Goal: Transaction & Acquisition: Register for event/course

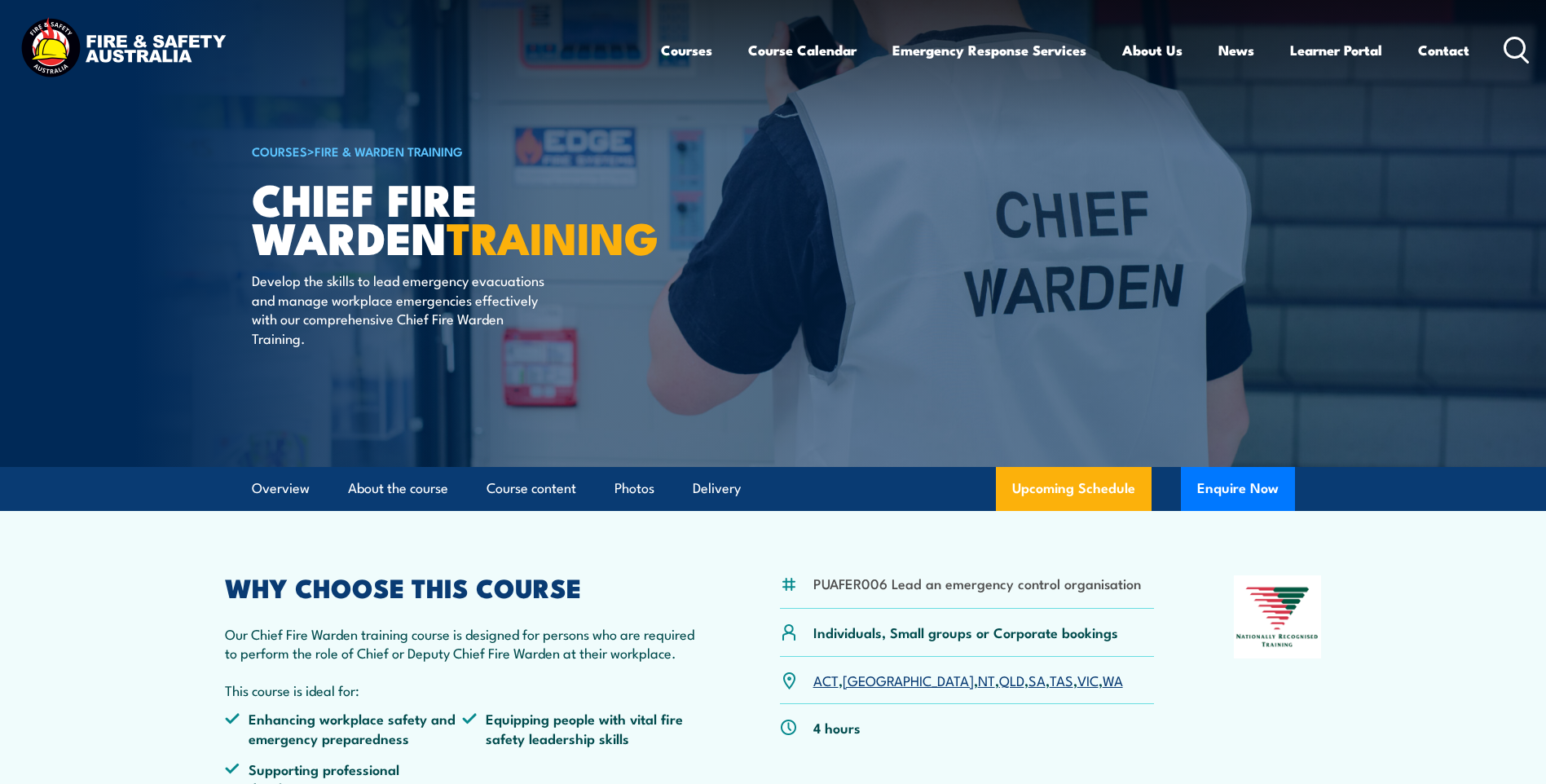
click at [820, 687] on link "ACT" at bounding box center [826, 679] width 25 height 20
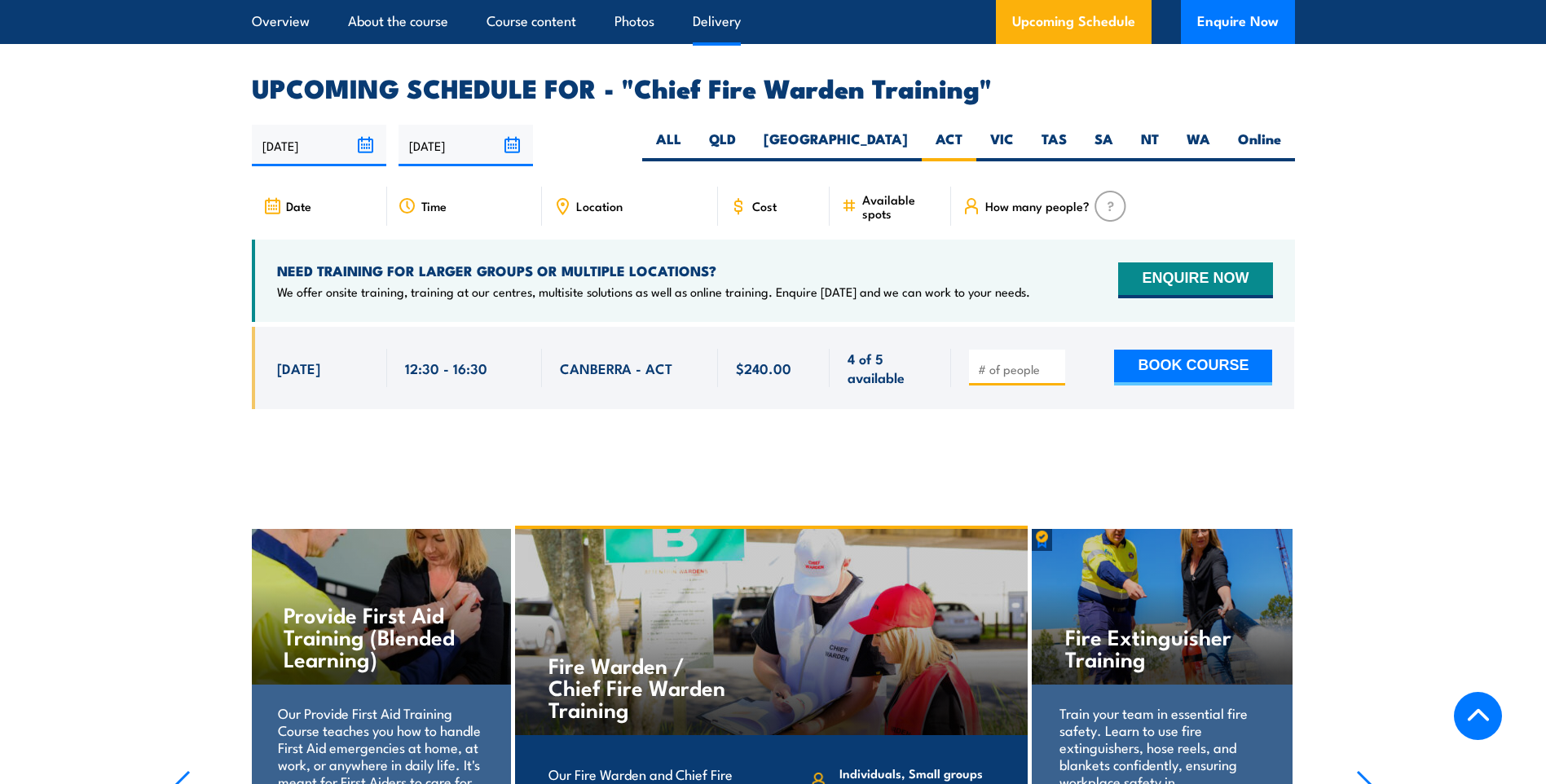
scroll to position [2907, 0]
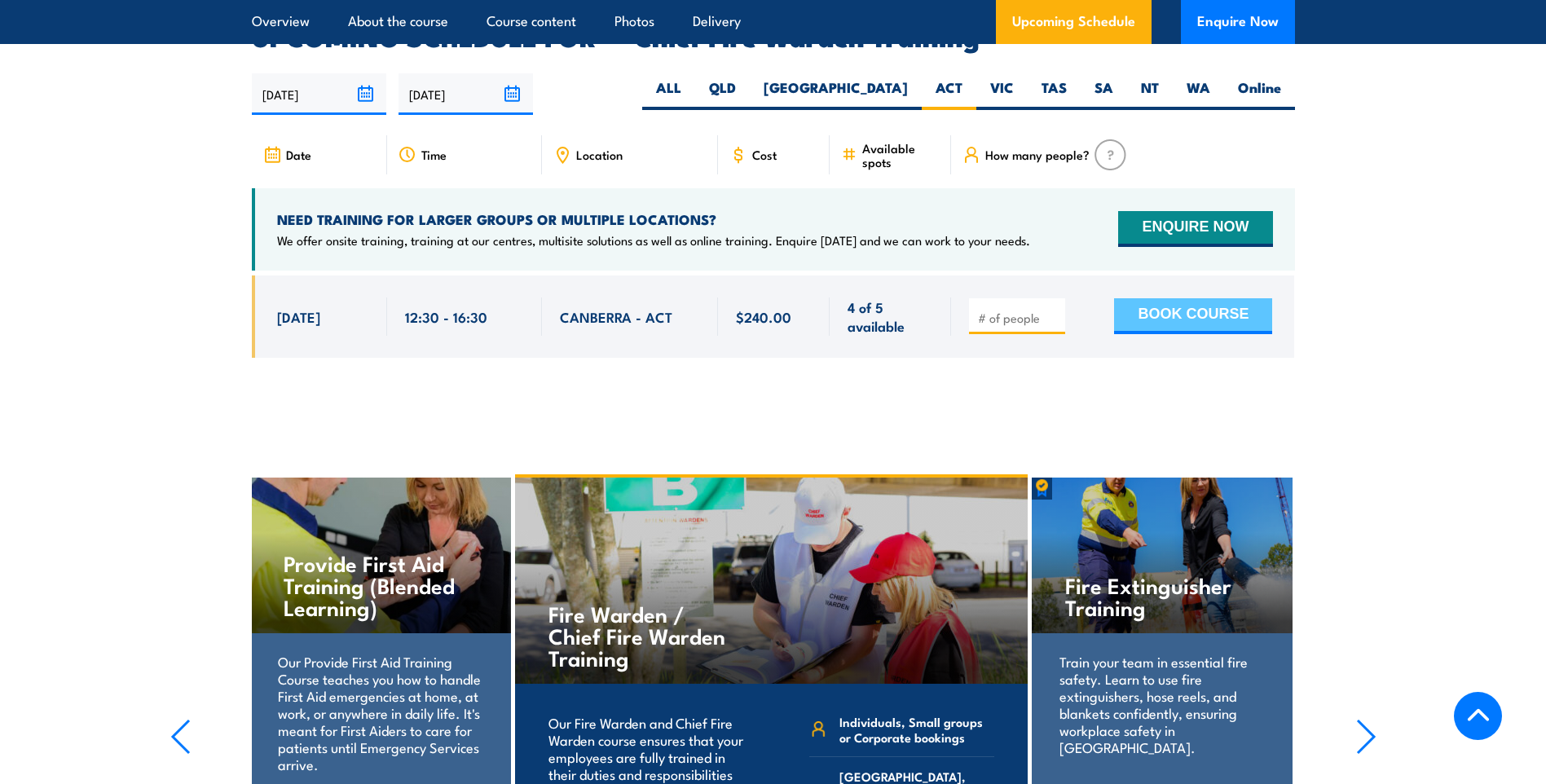
click at [1170, 299] on button "BOOK COURSE" at bounding box center [1193, 316] width 158 height 36
type input "1"
click at [1050, 309] on input "1" at bounding box center [1018, 317] width 81 height 16
click at [1204, 299] on button "BOOK COURSE" at bounding box center [1193, 316] width 158 height 36
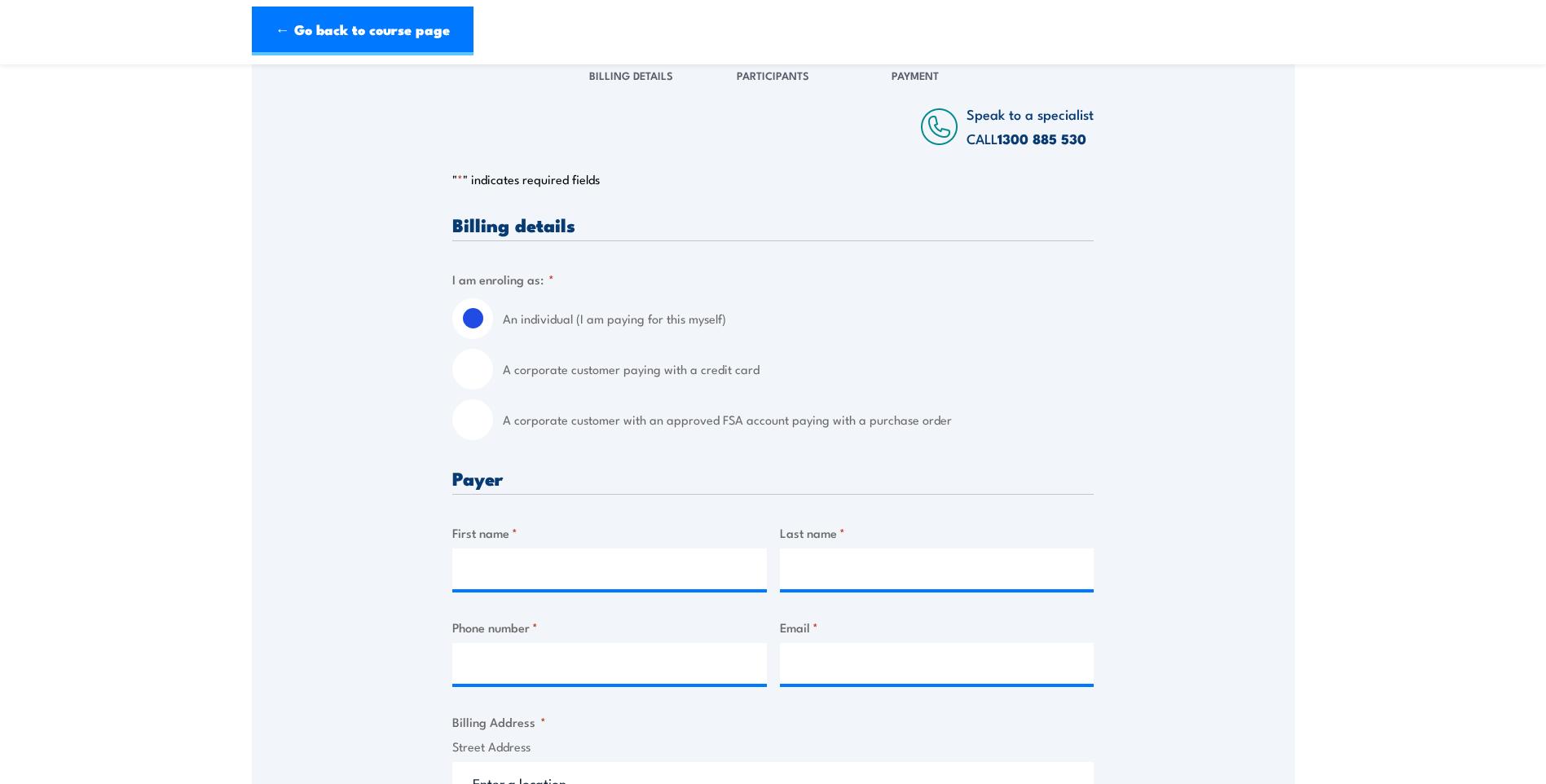
scroll to position [244, 0]
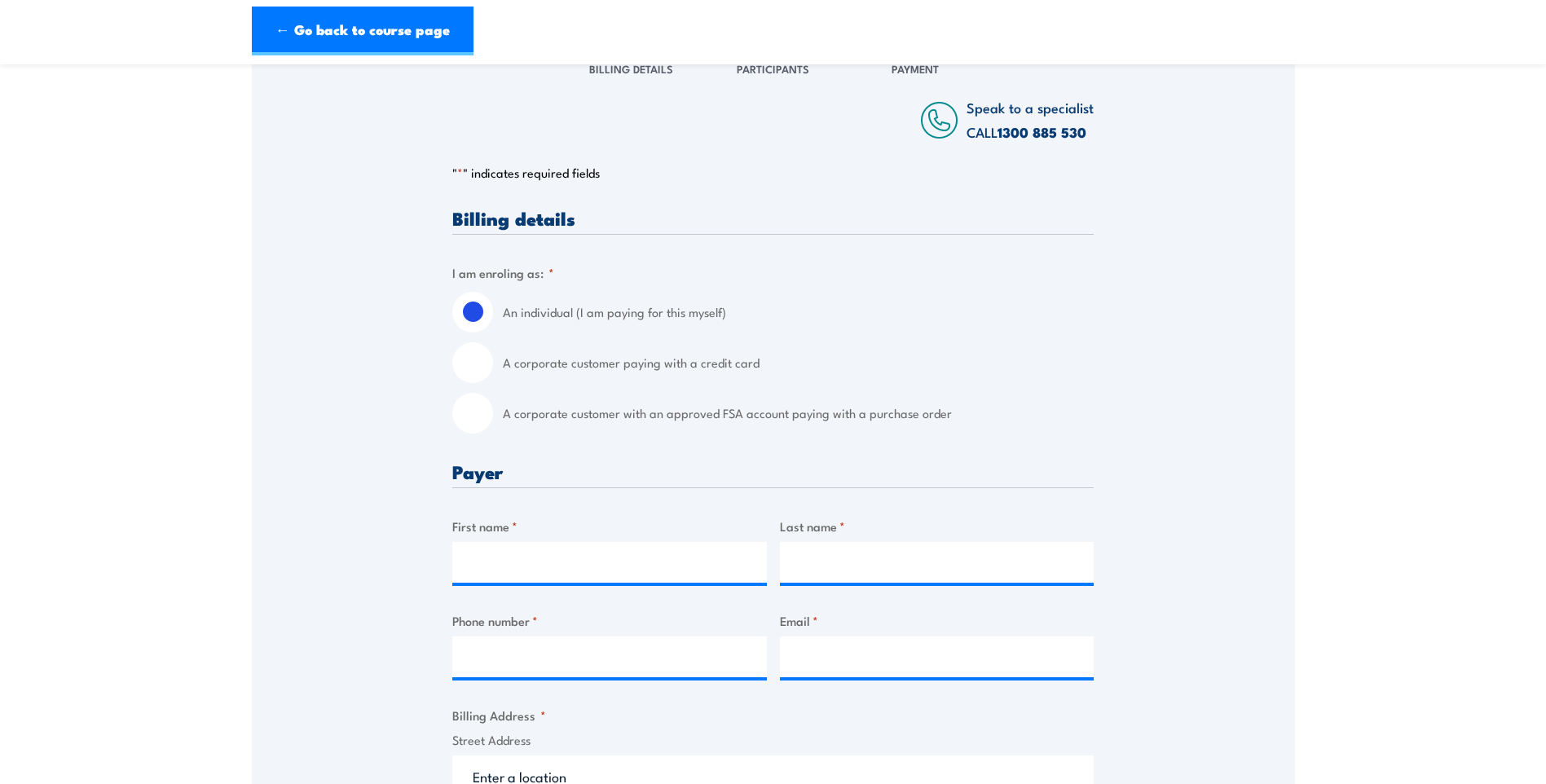
click at [477, 355] on input "A corporate customer paying with a credit card" at bounding box center [473, 363] width 41 height 41
radio input "true"
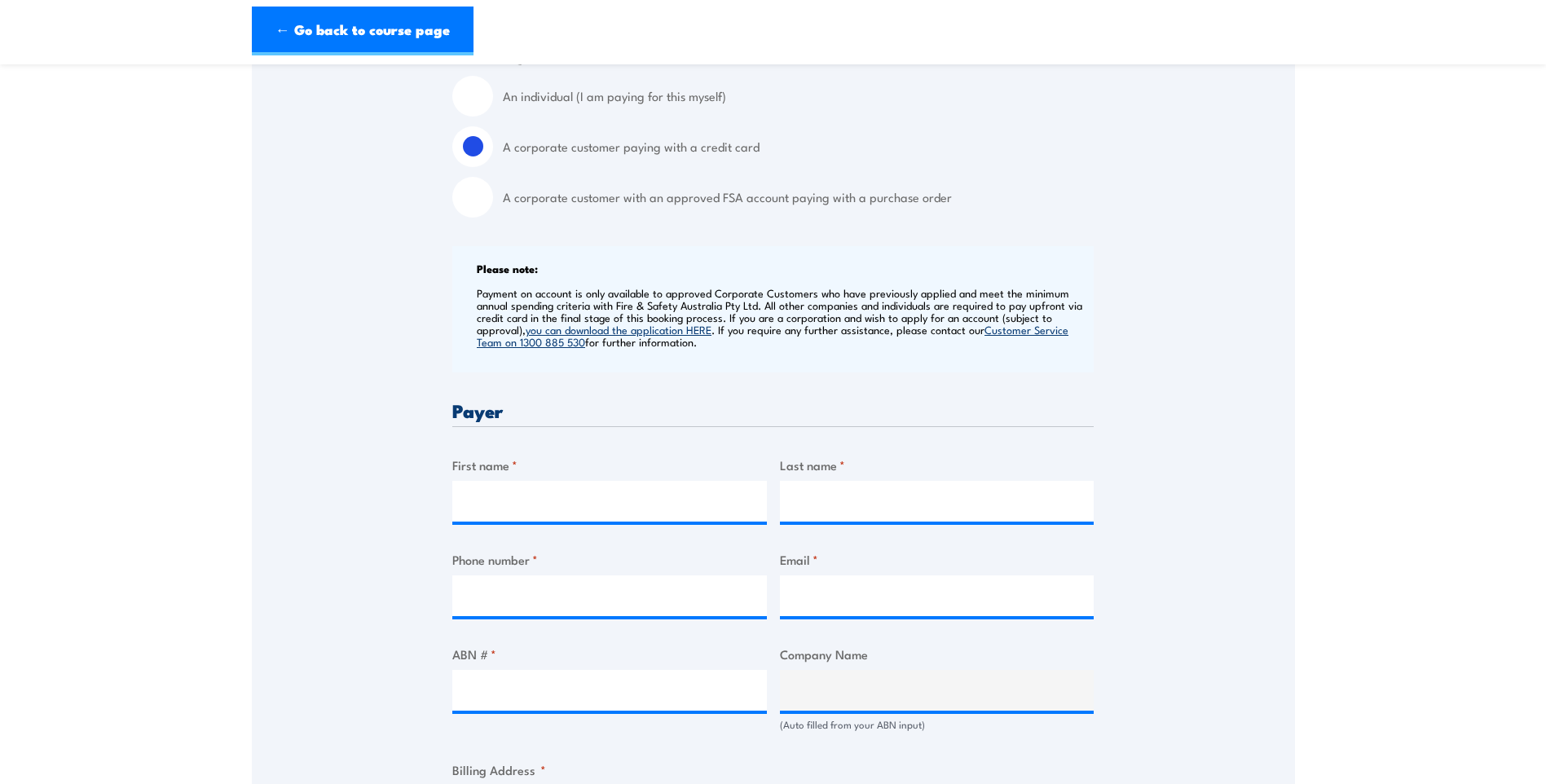
scroll to position [489, 0]
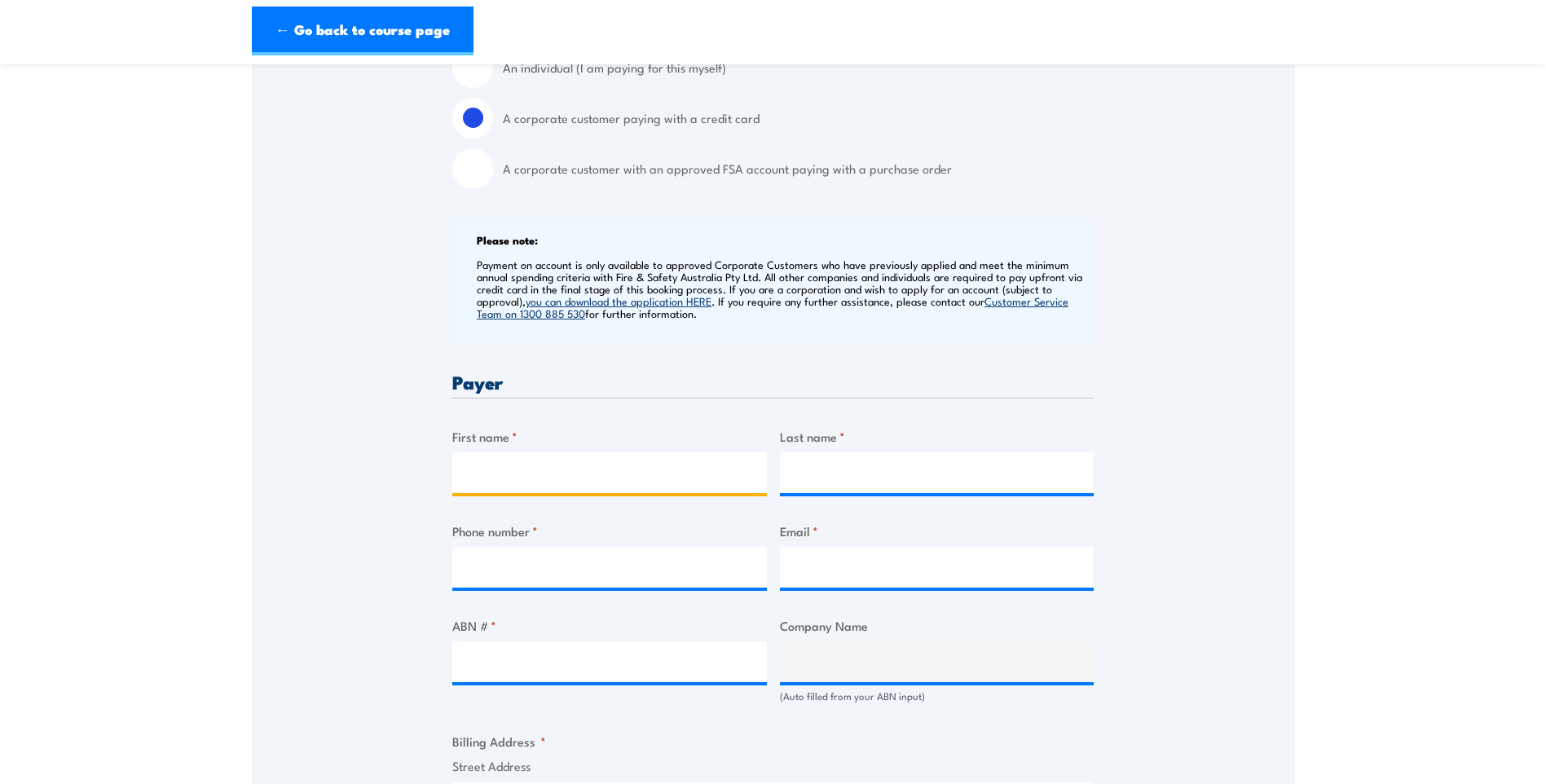
click at [679, 468] on input "First name *" at bounding box center [610, 473] width 315 height 41
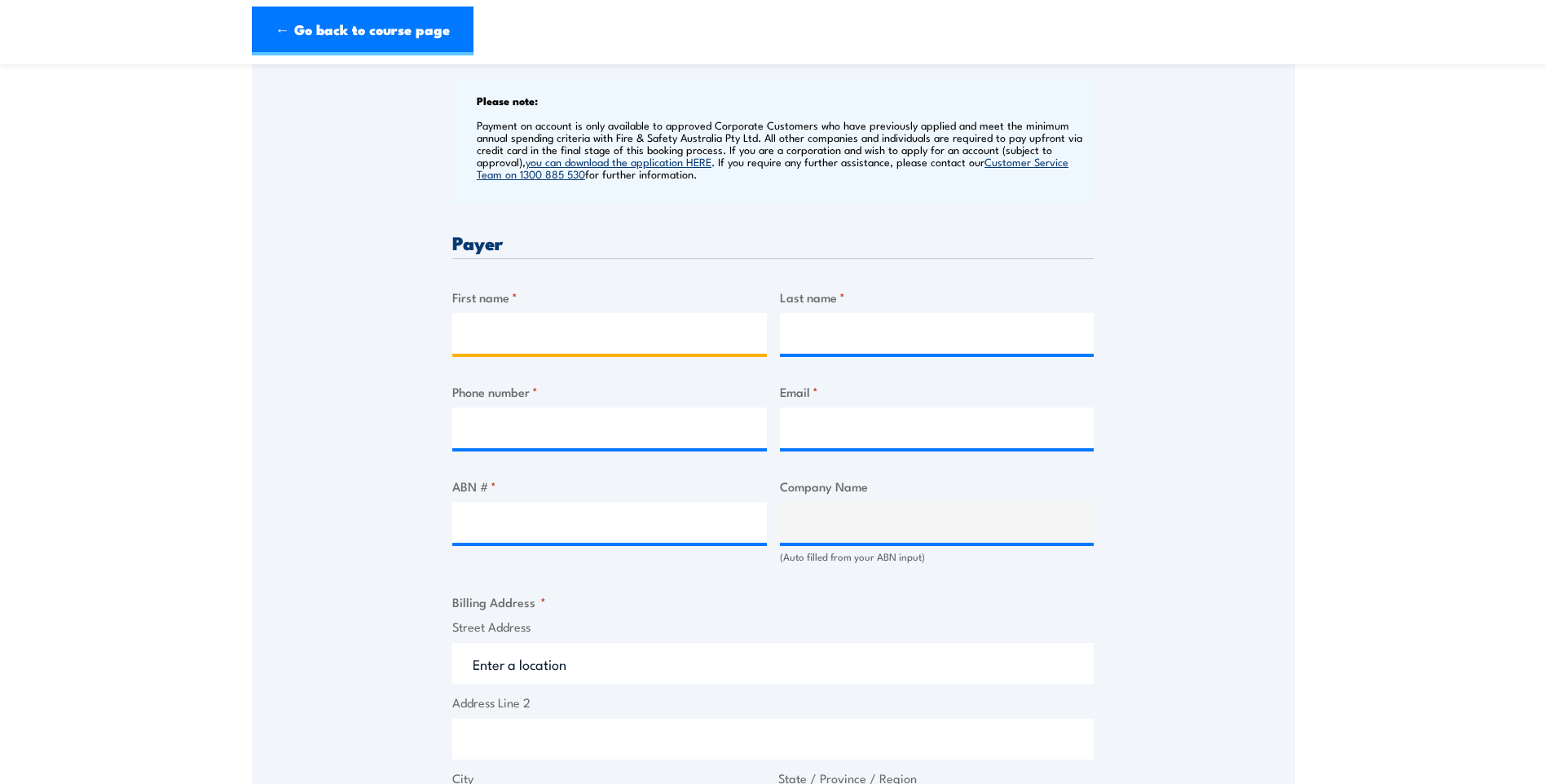
scroll to position [652, 0]
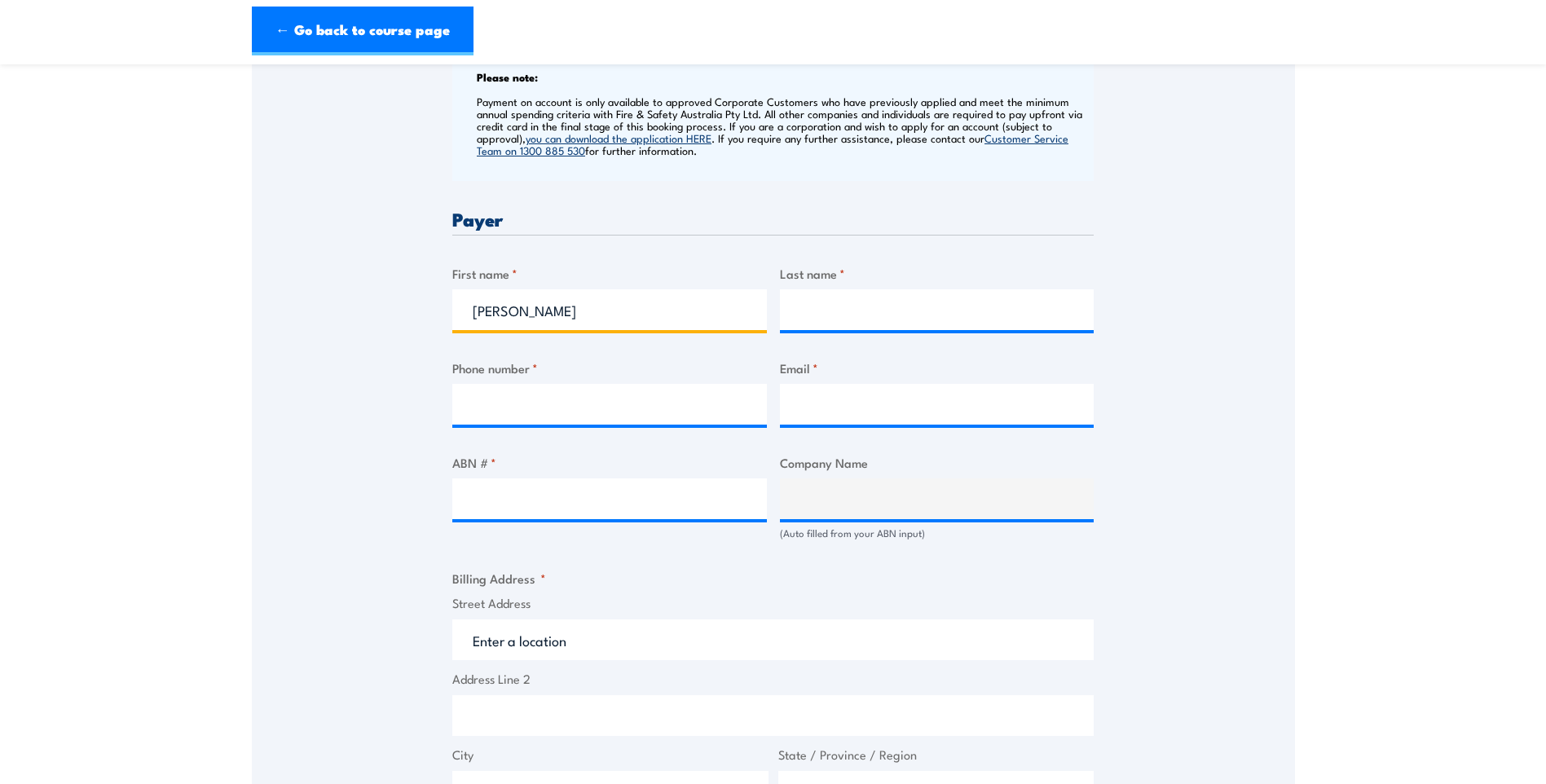
type input "[PERSON_NAME]"
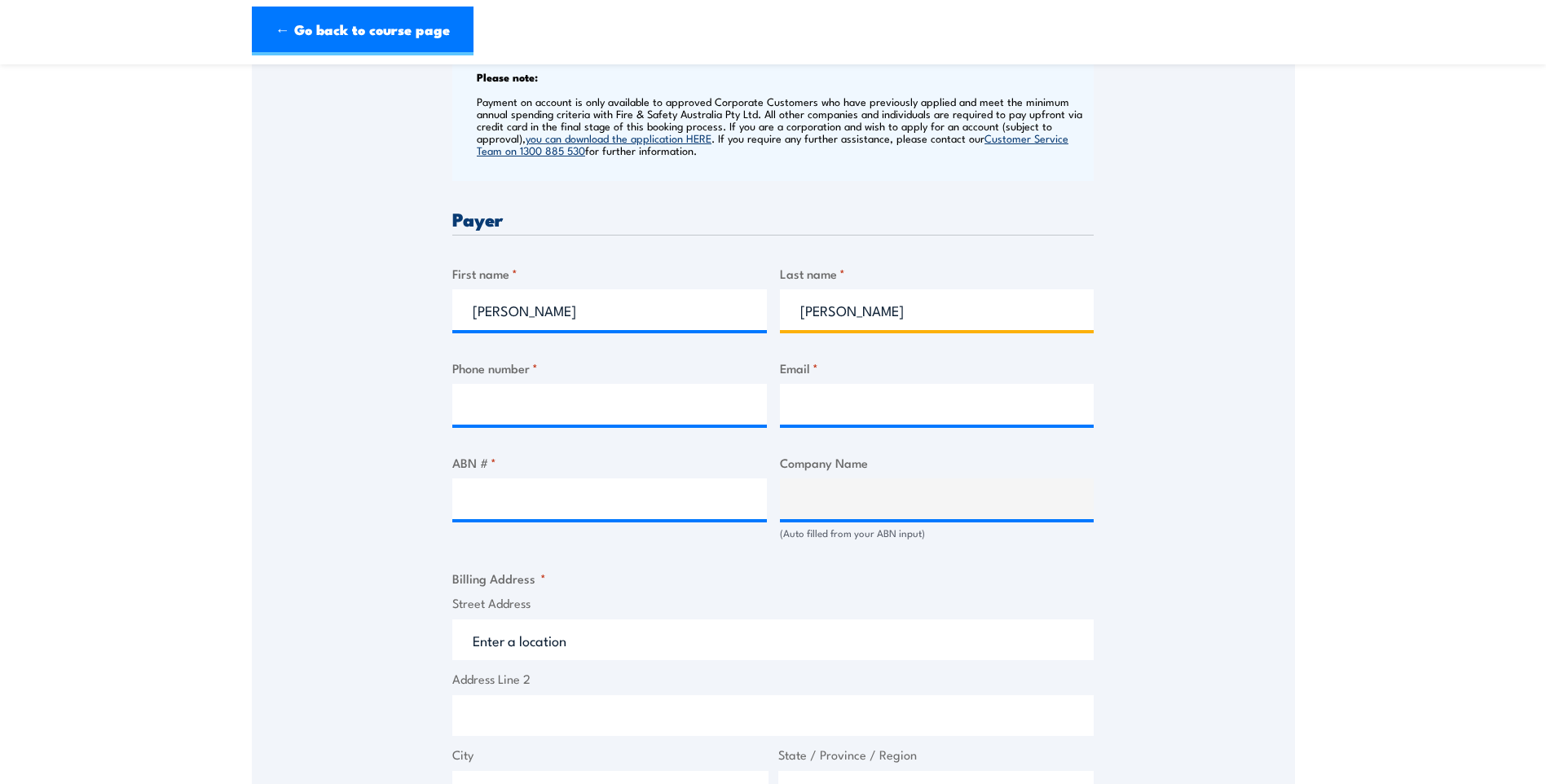
type input "[PERSON_NAME]"
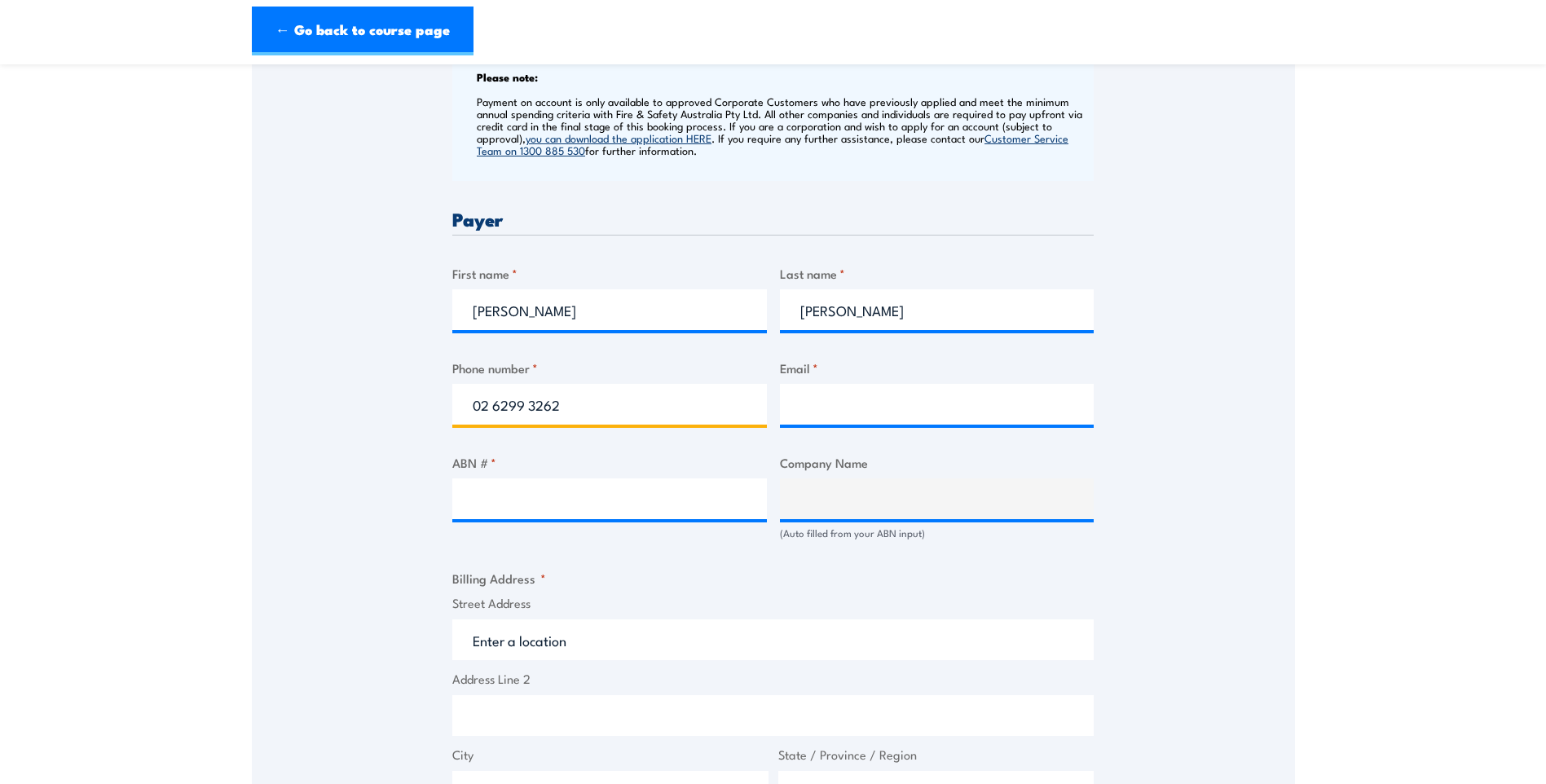
type input "02 6299 3262"
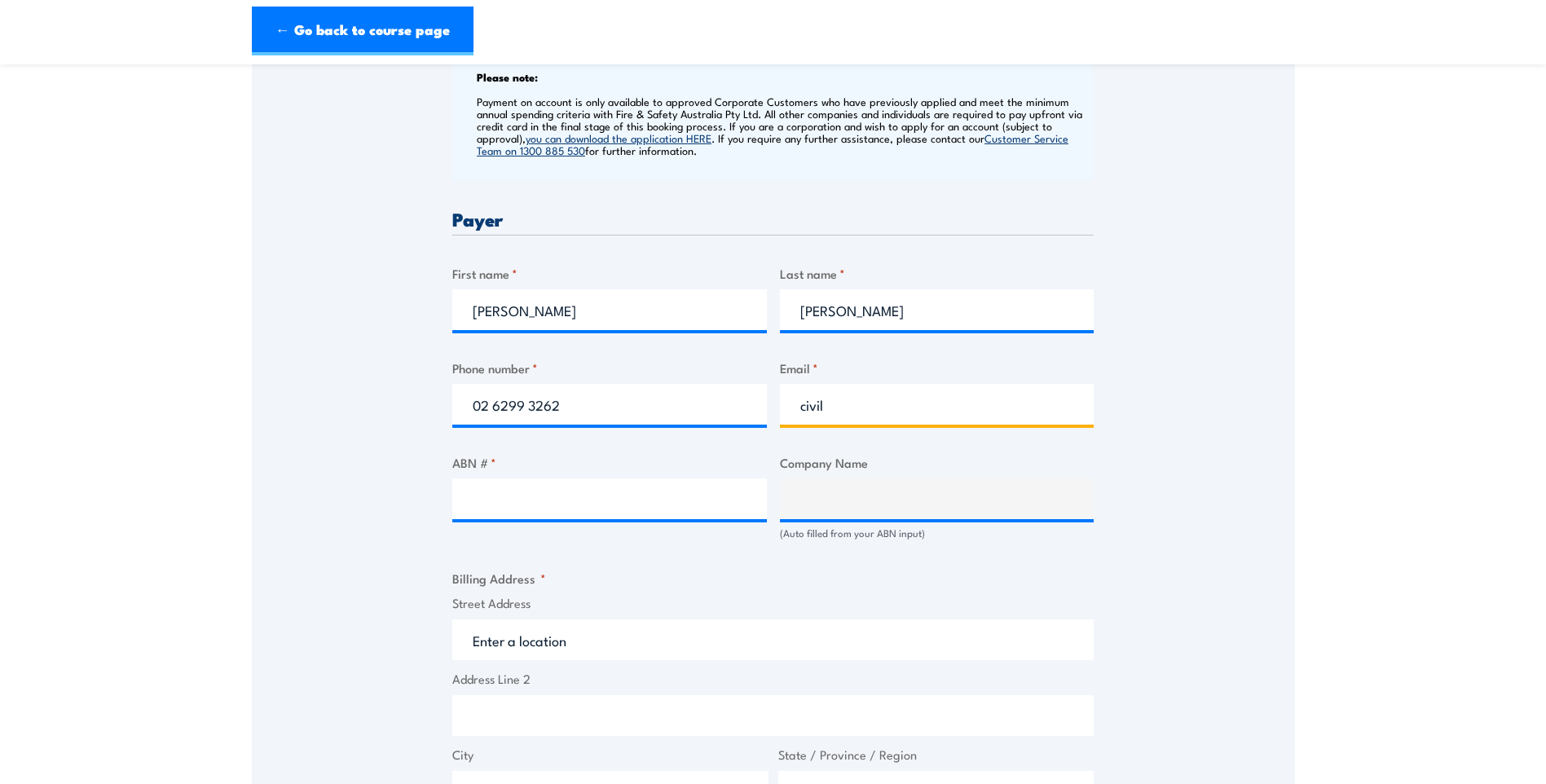
type input "[EMAIL_ADDRESS][DOMAIN_NAME]"
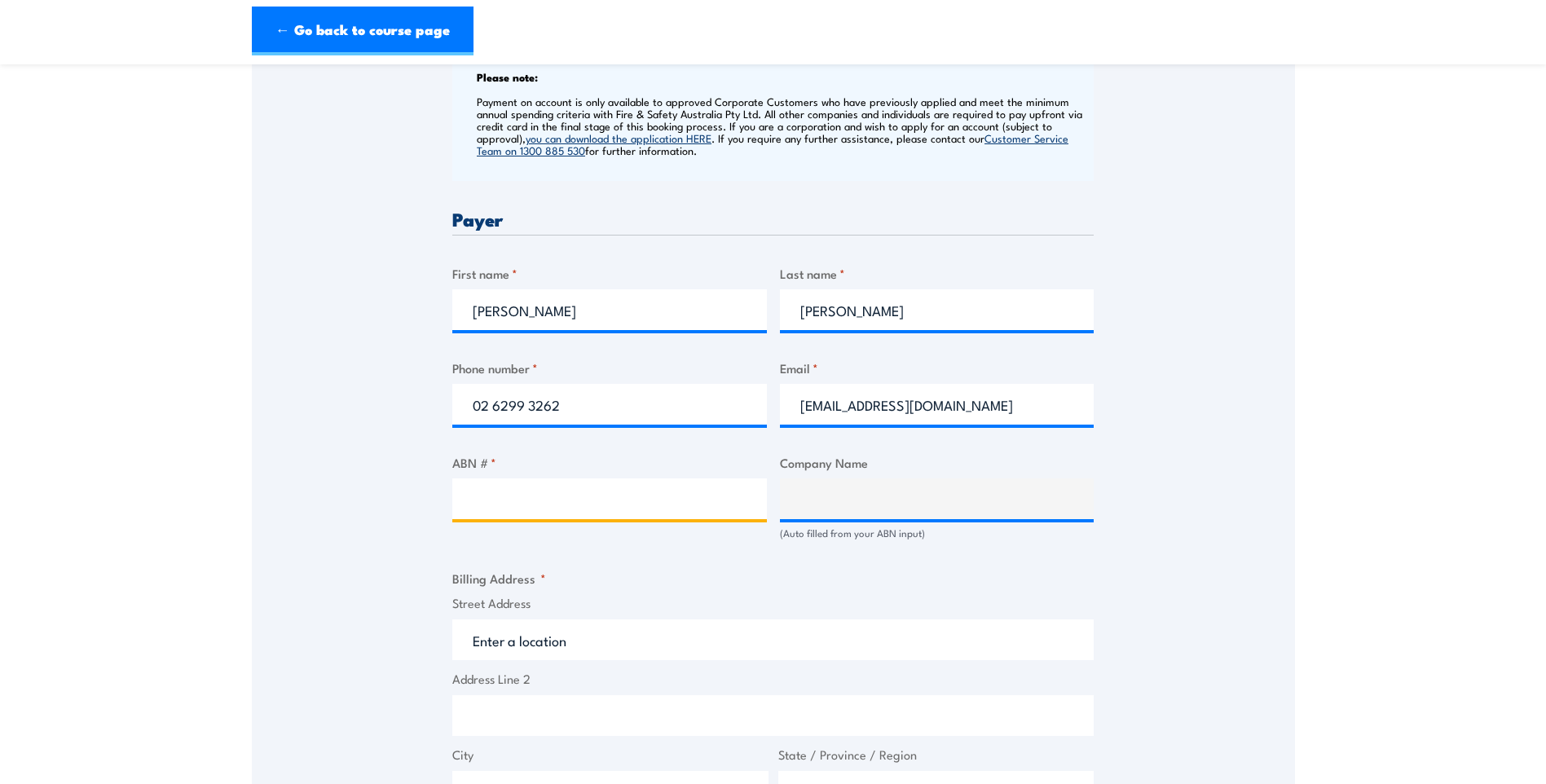
click at [599, 512] on input "ABN # *" at bounding box center [610, 499] width 315 height 41
type input "65008462548"
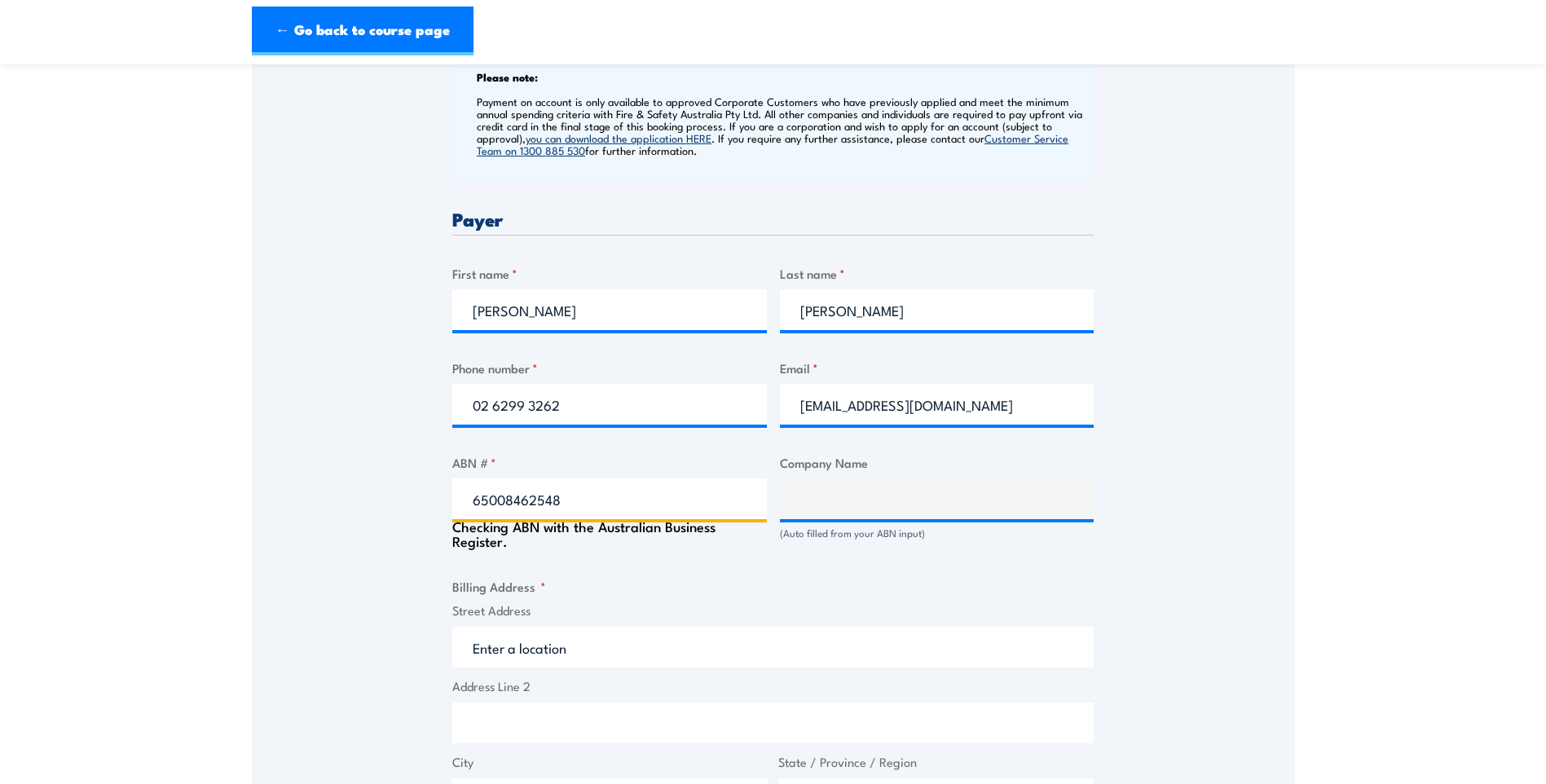
type input "GUIDELINE (A.C.T.) PTY. LIMITED"
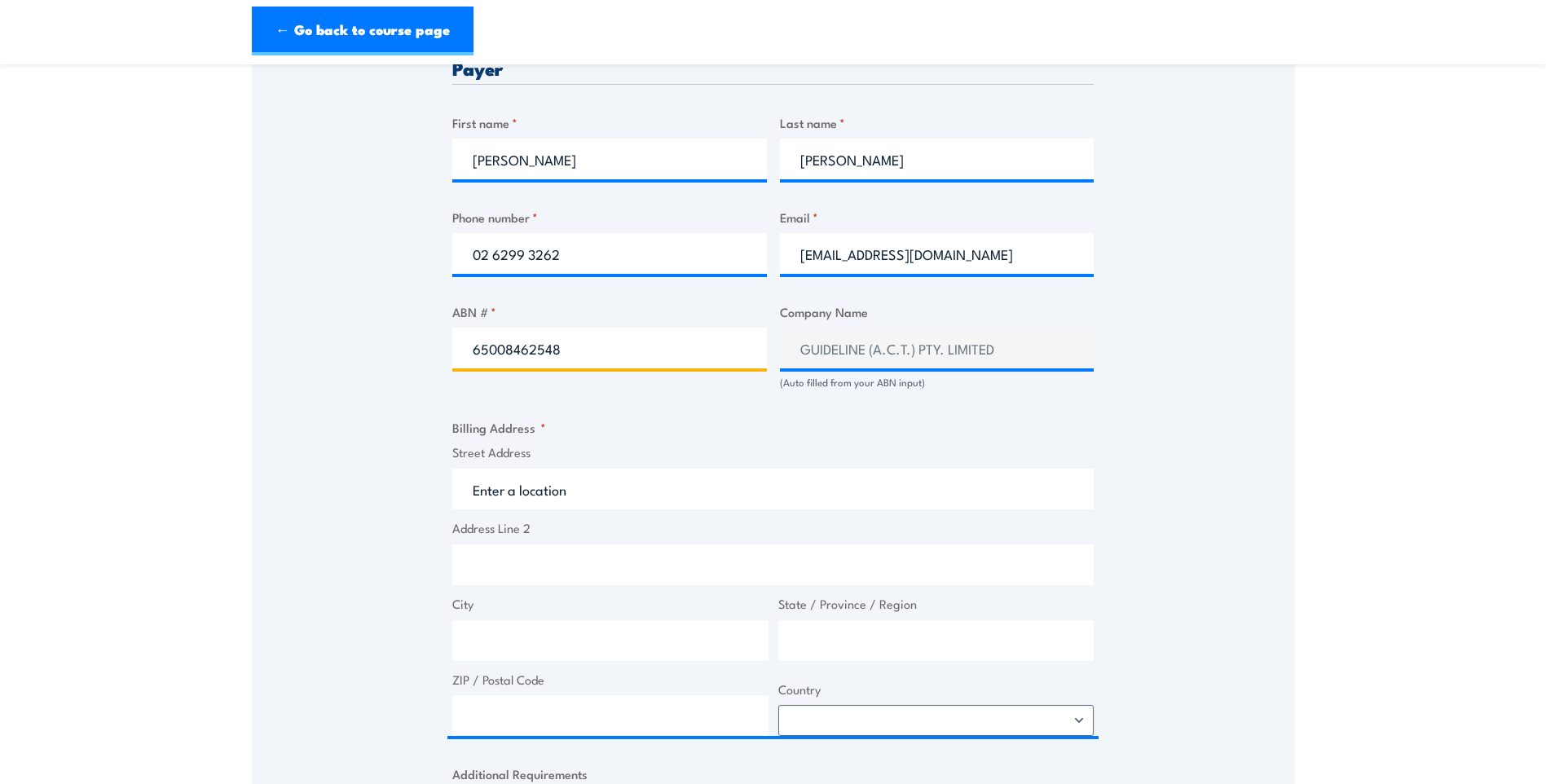
scroll to position [815, 0]
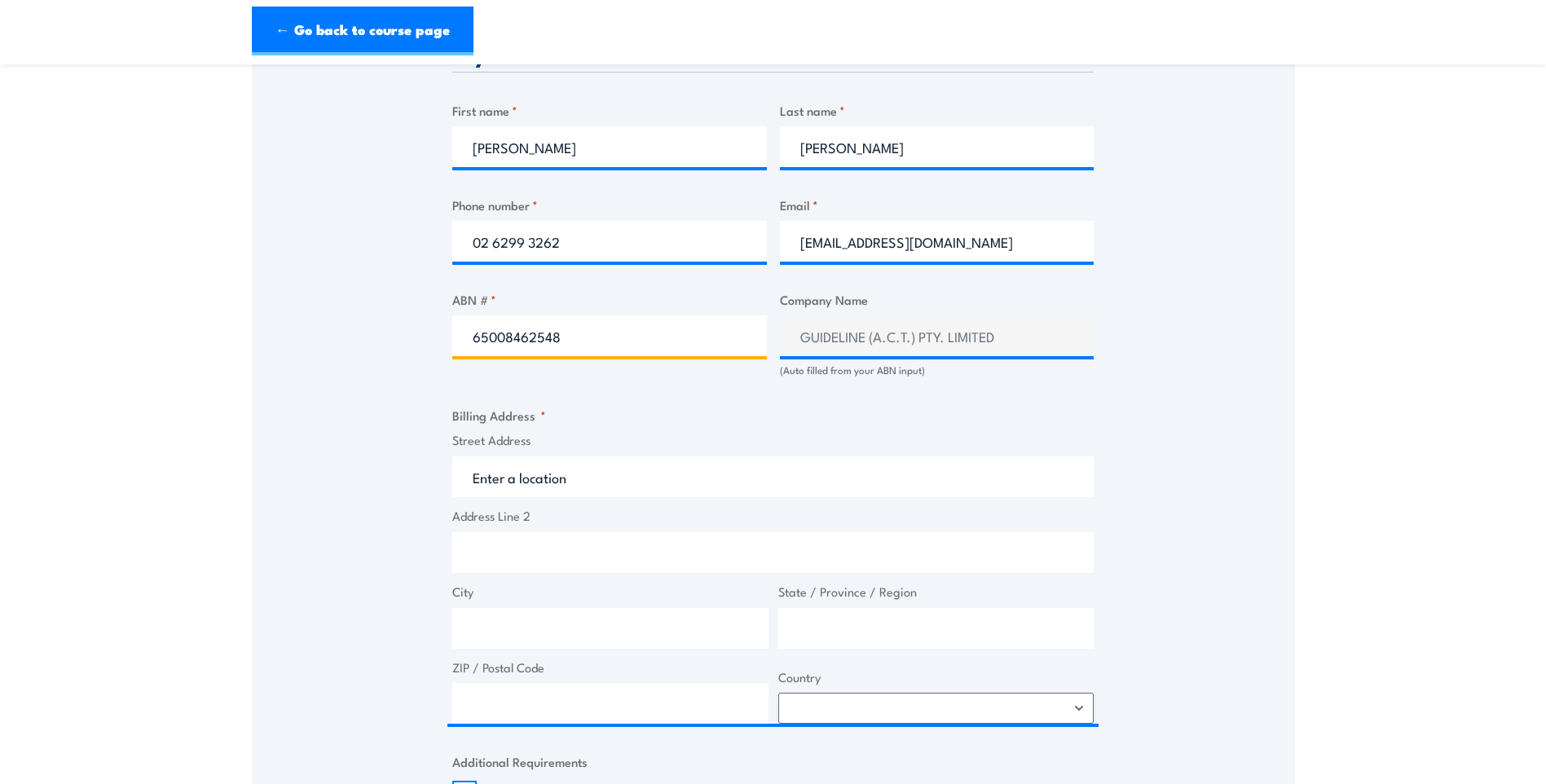
type input "65008462548"
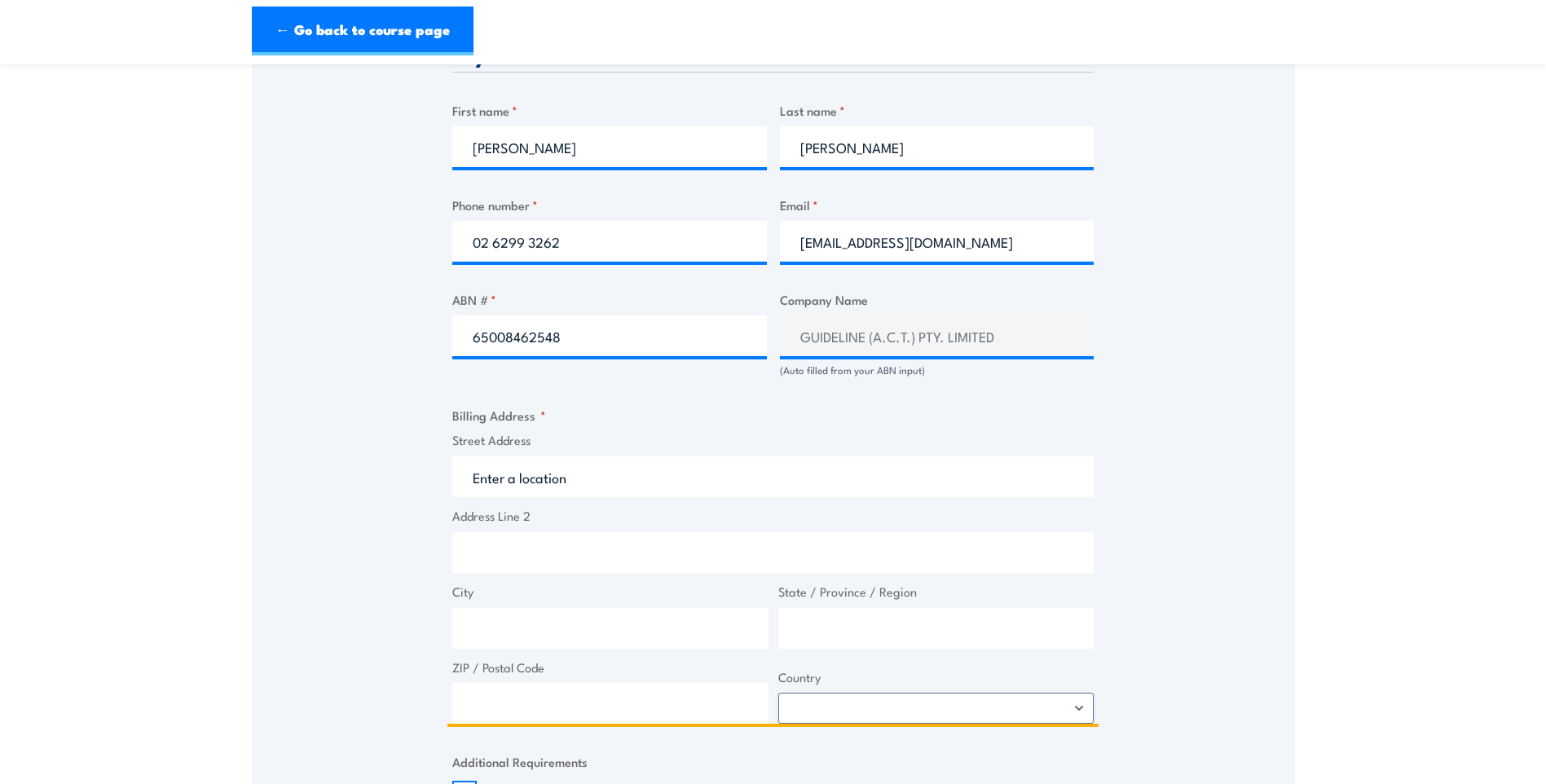
click at [497, 470] on input "Street Address" at bounding box center [773, 477] width 641 height 41
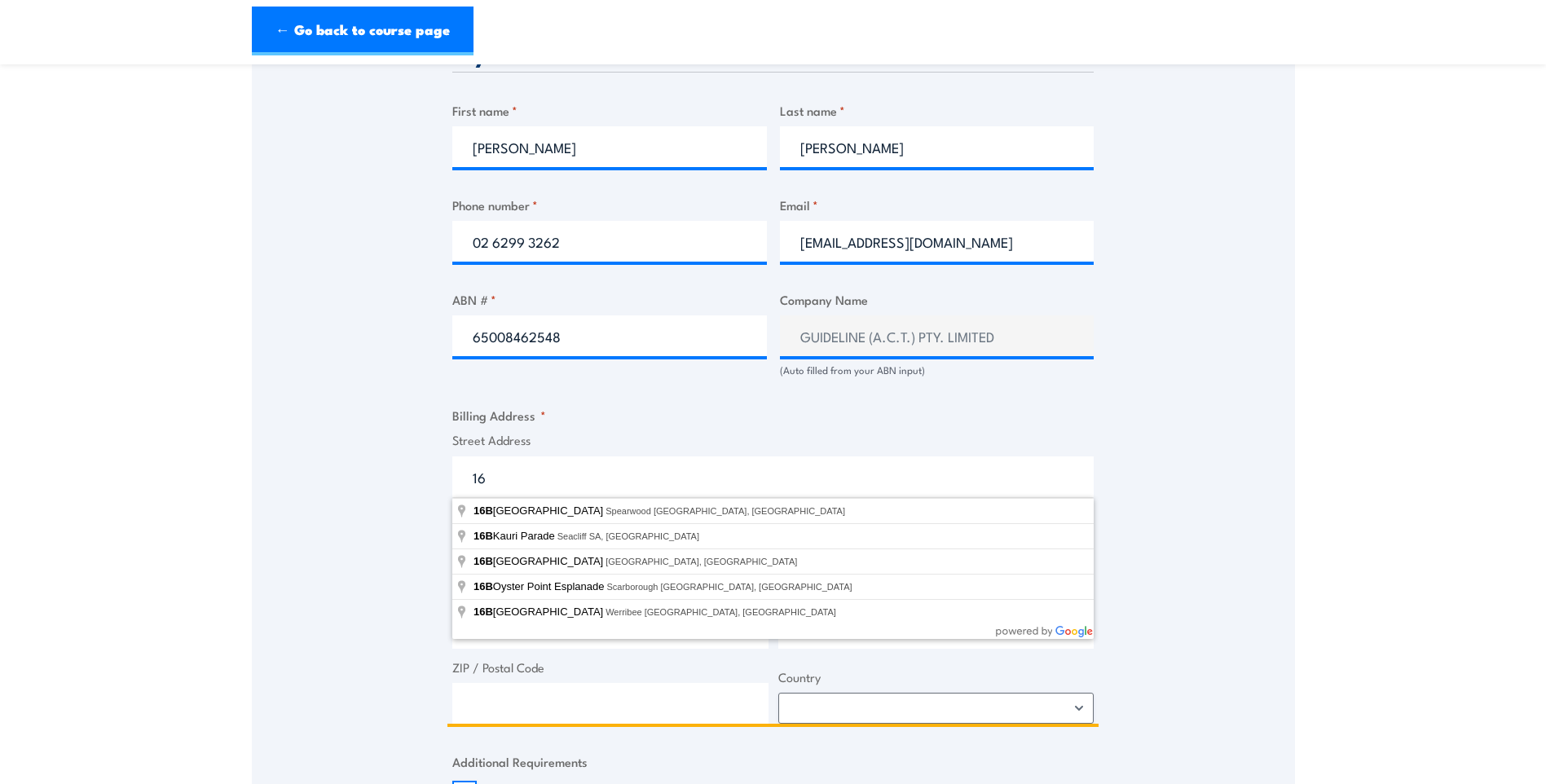
type input "1"
type input "PO Box 537"
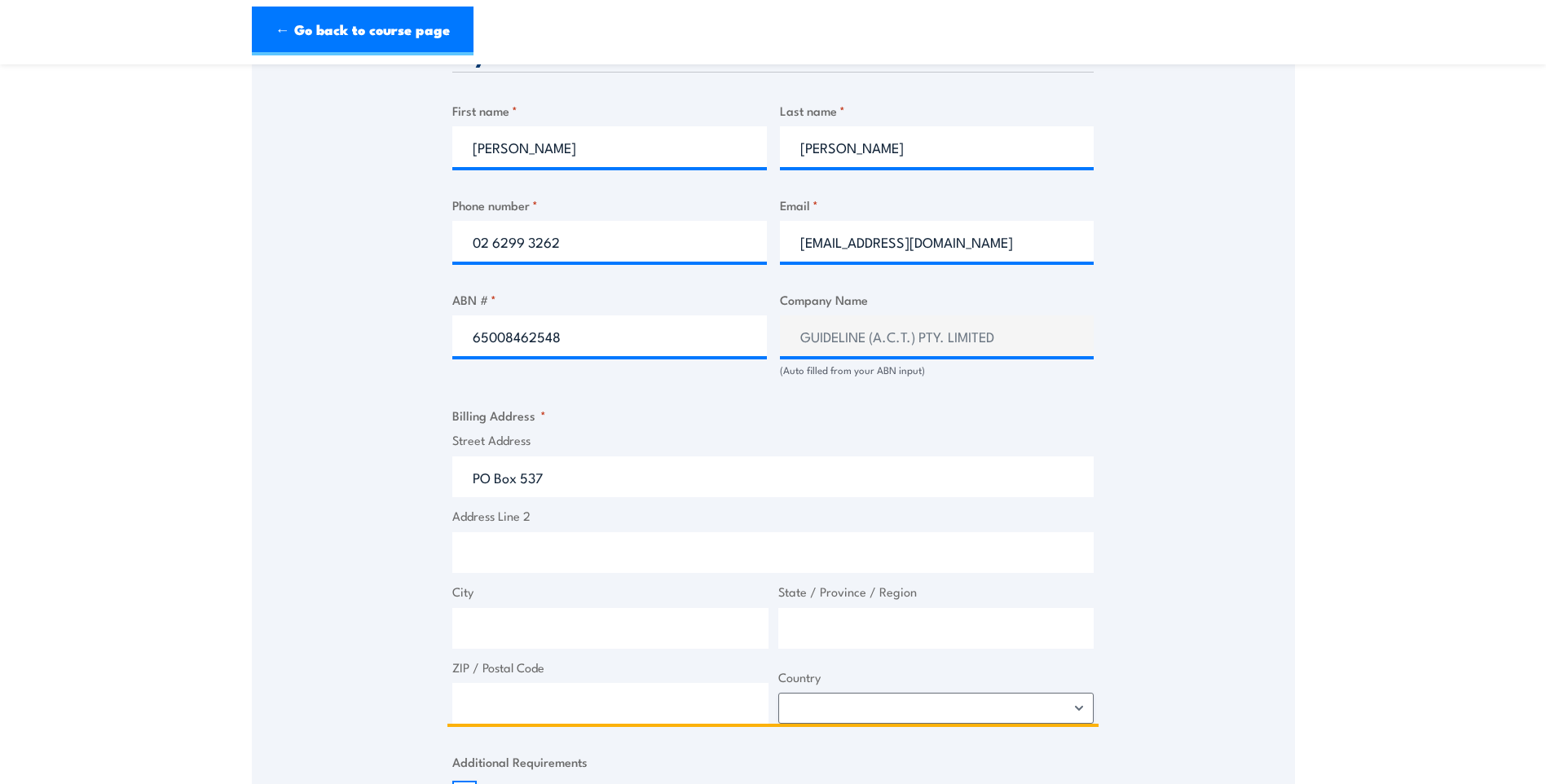
click at [491, 630] on input "City" at bounding box center [611, 628] width 317 height 41
type input "Queanbeyan"
type input "[GEOGRAPHIC_DATA]"
type input "2620"
select select "[GEOGRAPHIC_DATA]"
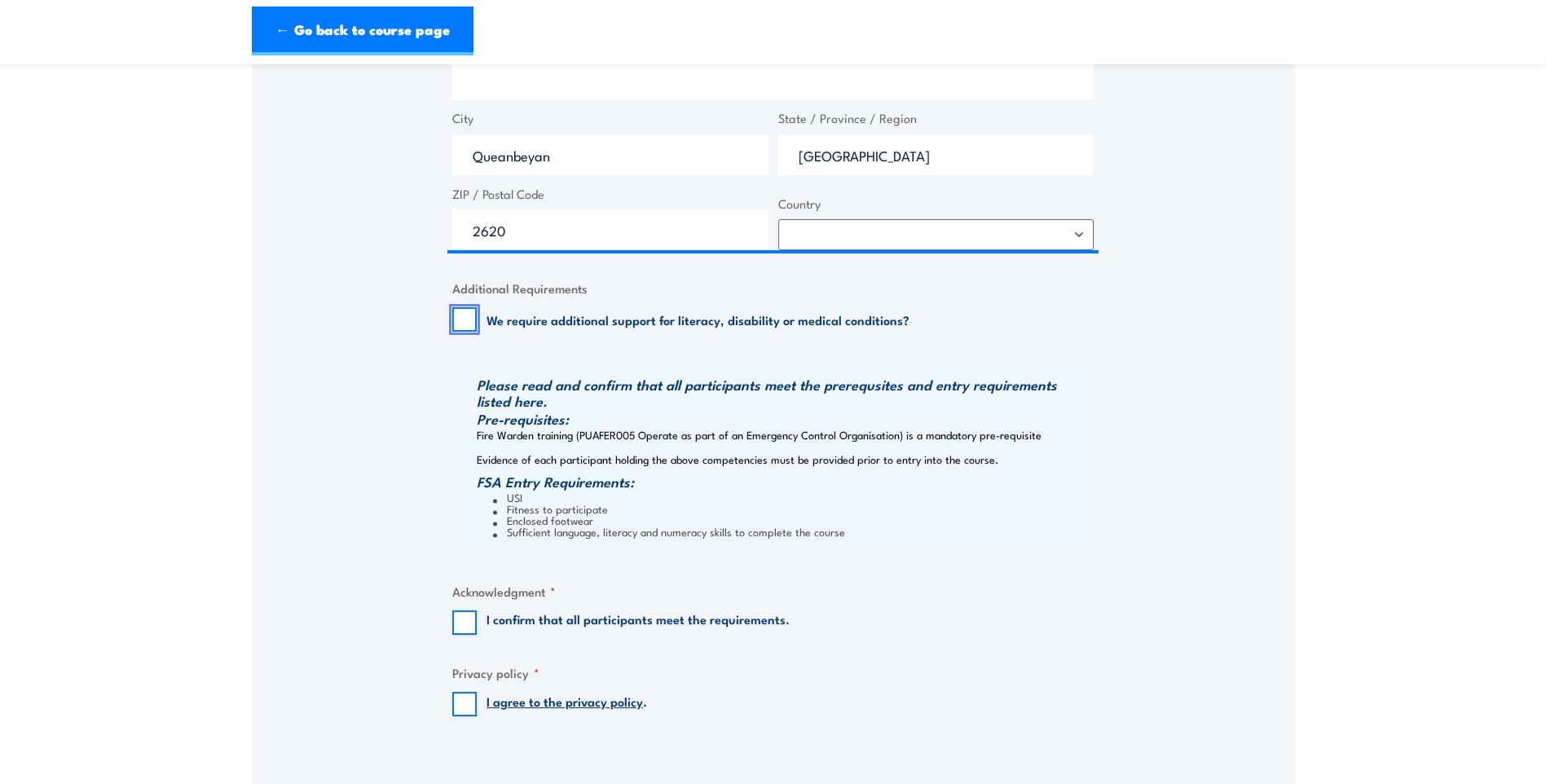
scroll to position [1325, 0]
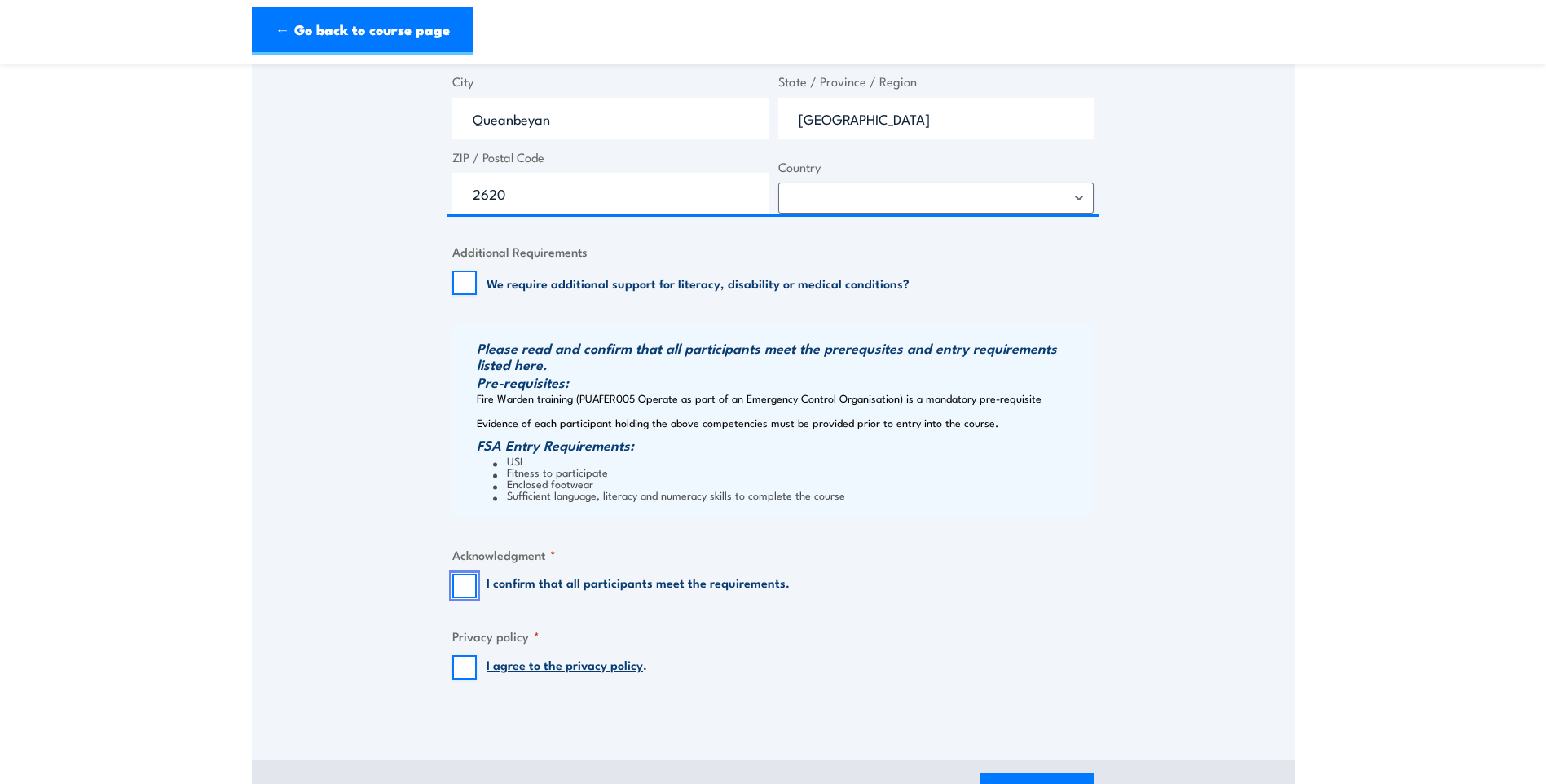
click at [466, 586] on input "I confirm that all participants meet the requirements." at bounding box center [464, 586] width 24 height 24
checkbox input "true"
click at [465, 664] on input "I agree to the privacy policy ." at bounding box center [464, 667] width 24 height 24
checkbox input "true"
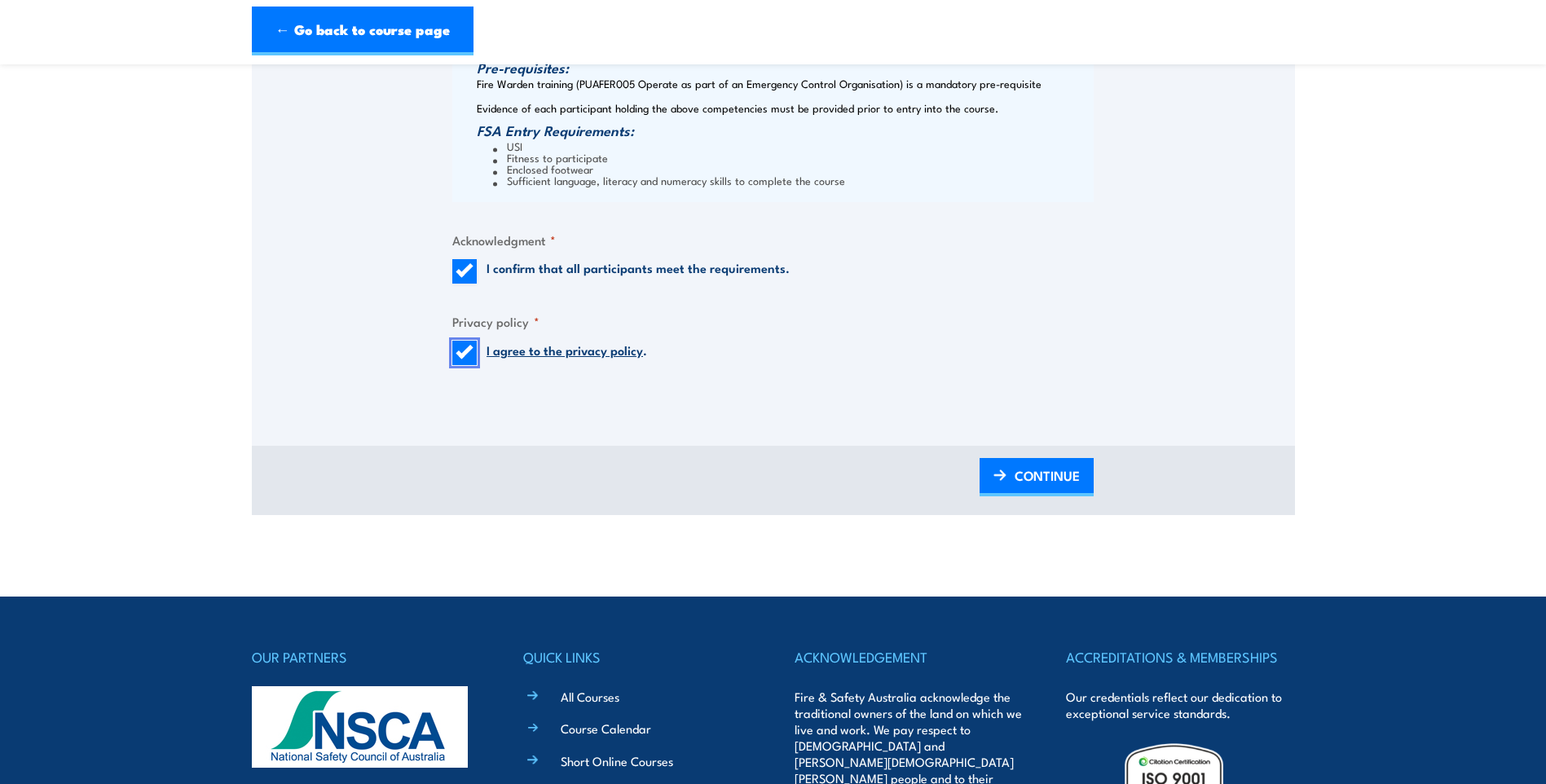
scroll to position [1651, 0]
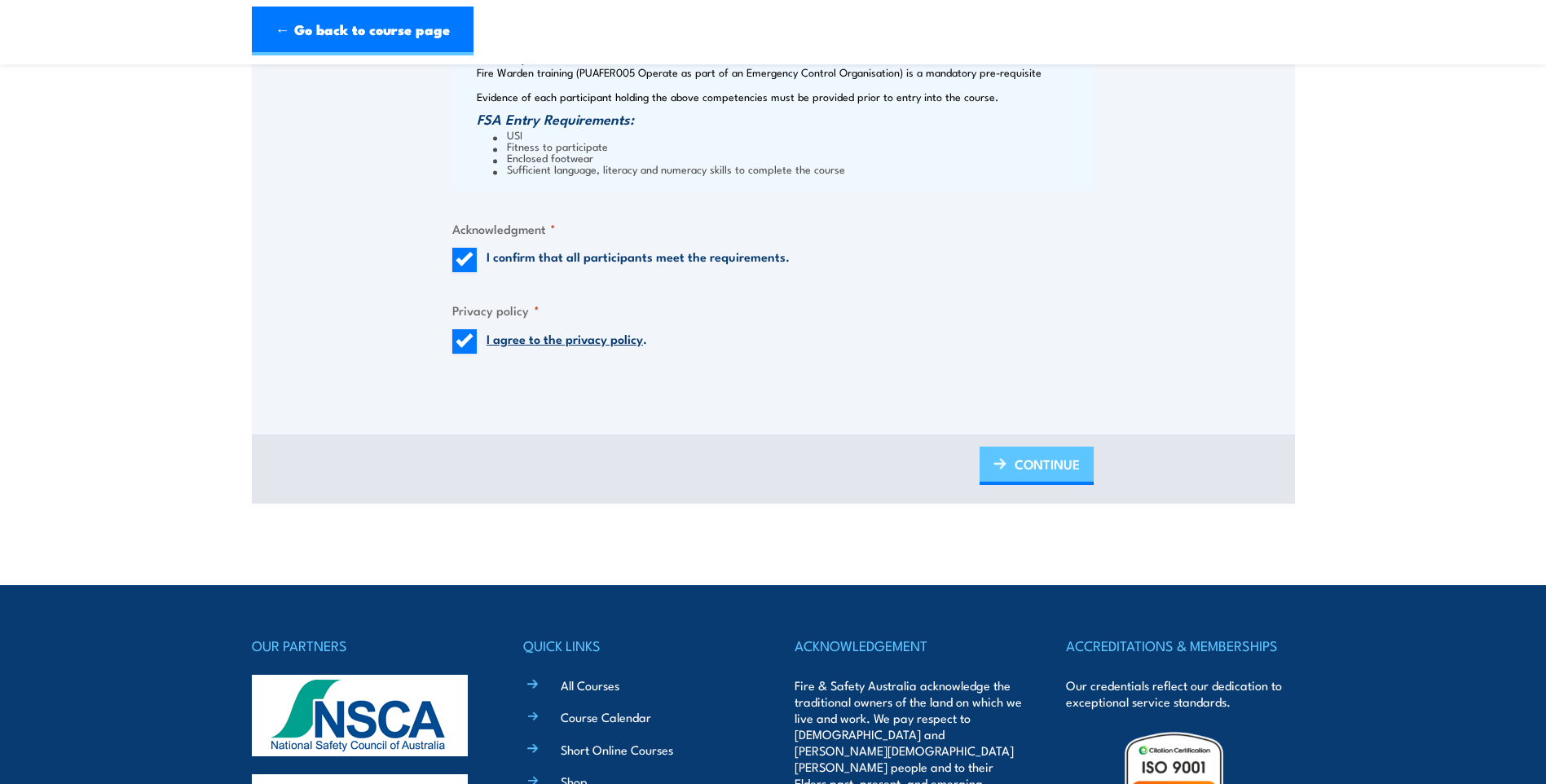
click at [1019, 459] on span "CONTINUE" at bounding box center [1047, 464] width 65 height 43
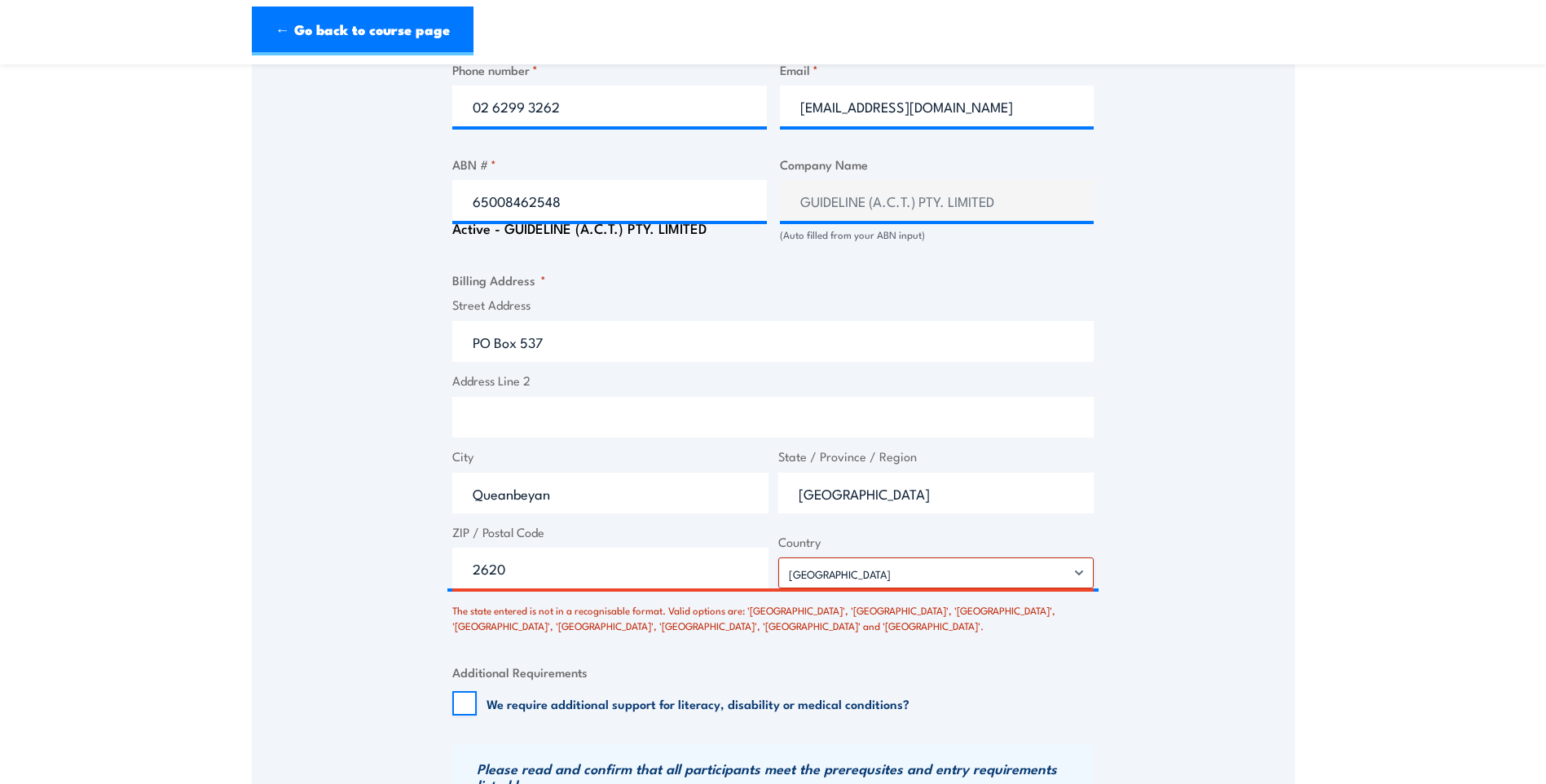
scroll to position [1095, 0]
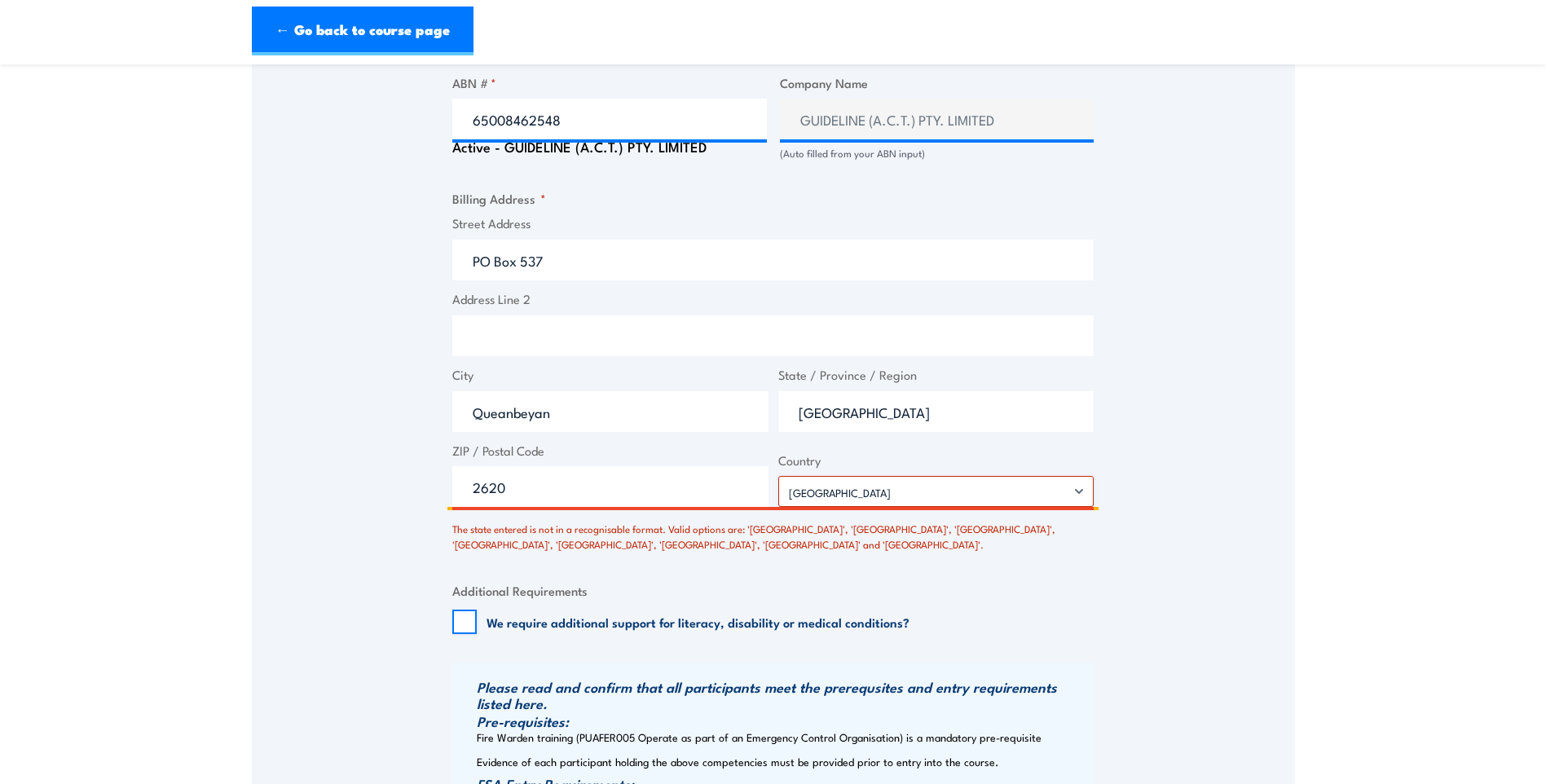
click at [988, 409] on input "[GEOGRAPHIC_DATA]" at bounding box center [937, 412] width 317 height 41
type input "[GEOGRAPHIC_DATA]"
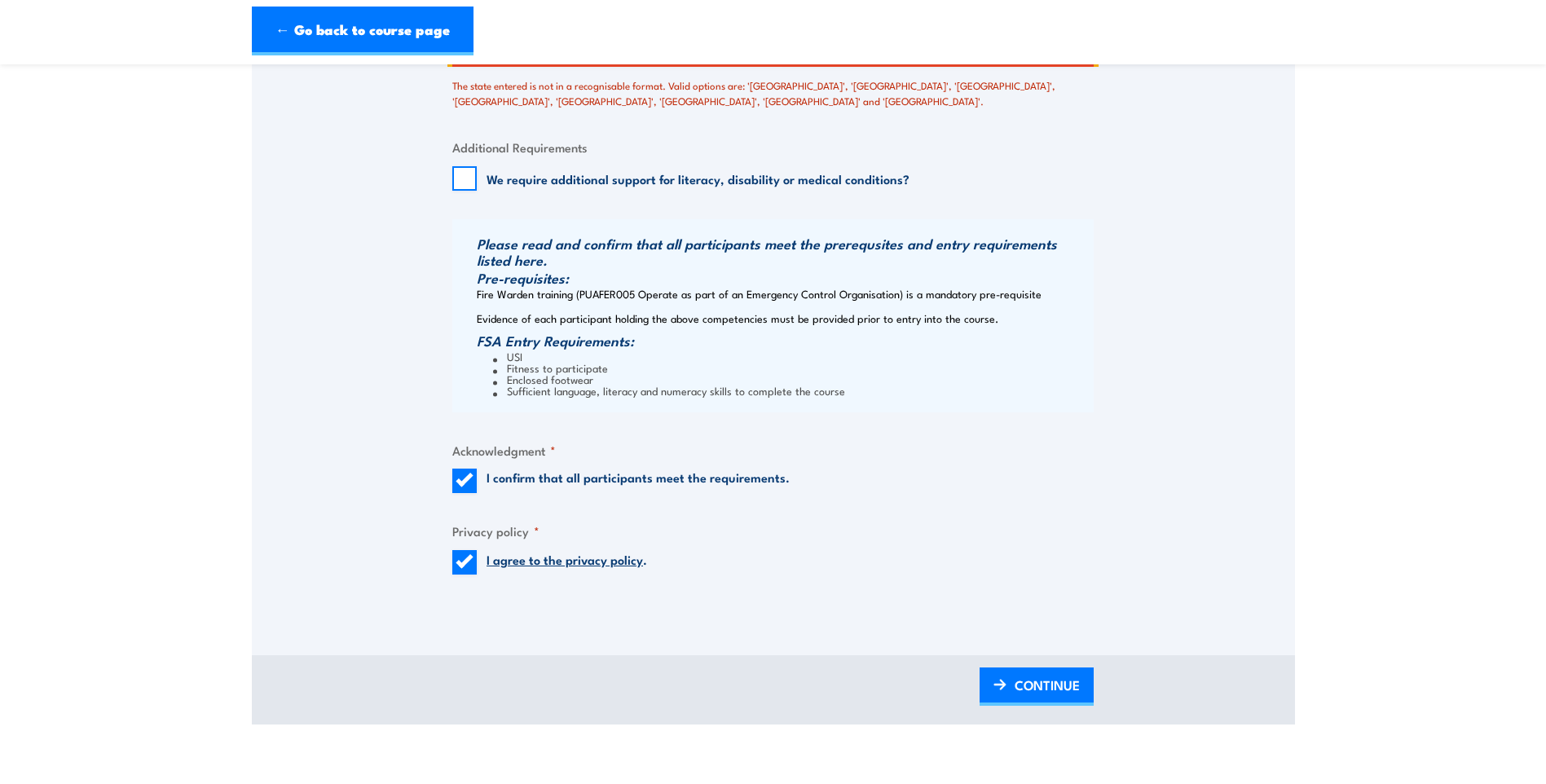
scroll to position [1665, 0]
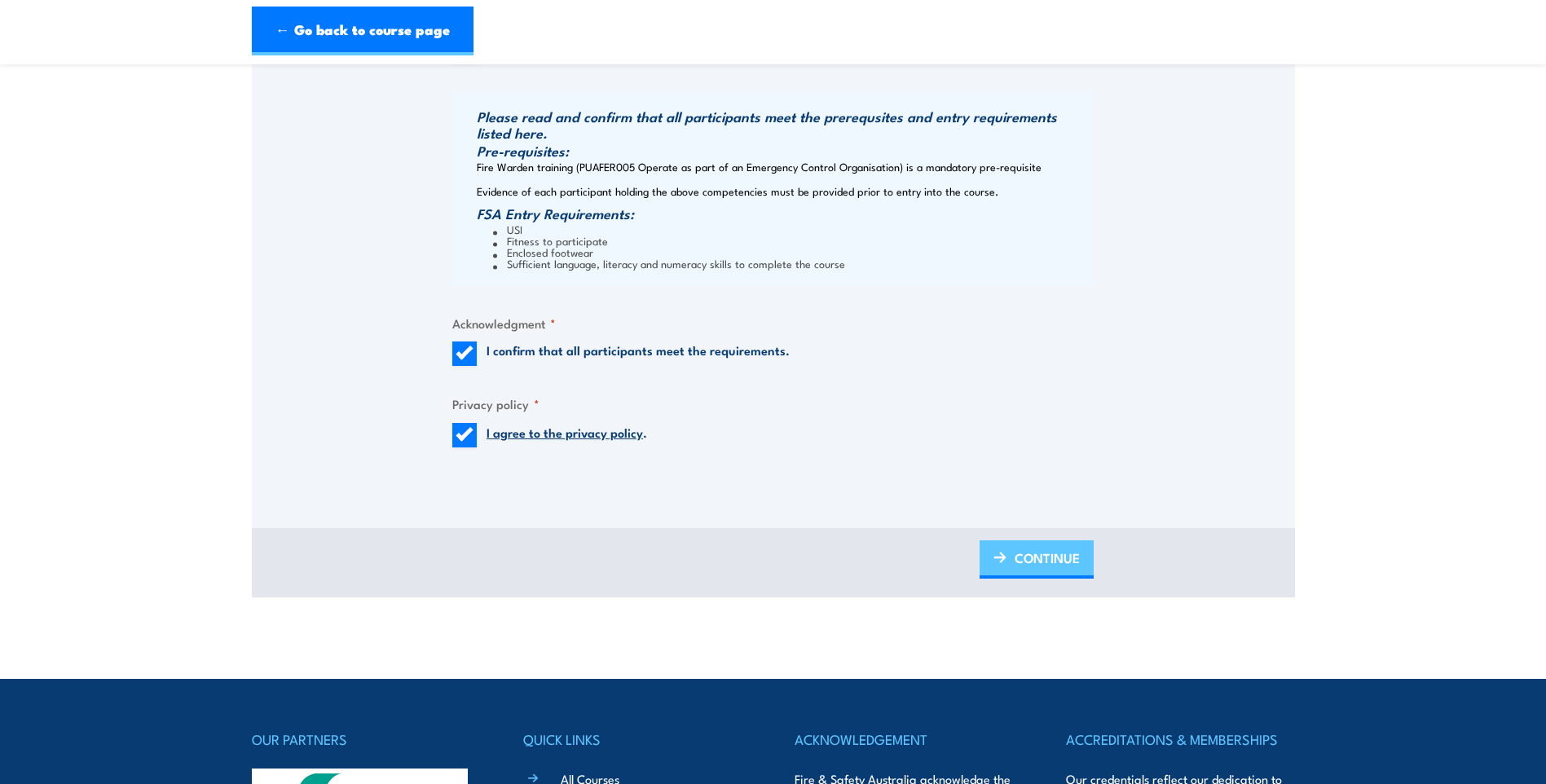
click at [1052, 557] on span "CONTINUE" at bounding box center [1047, 558] width 65 height 43
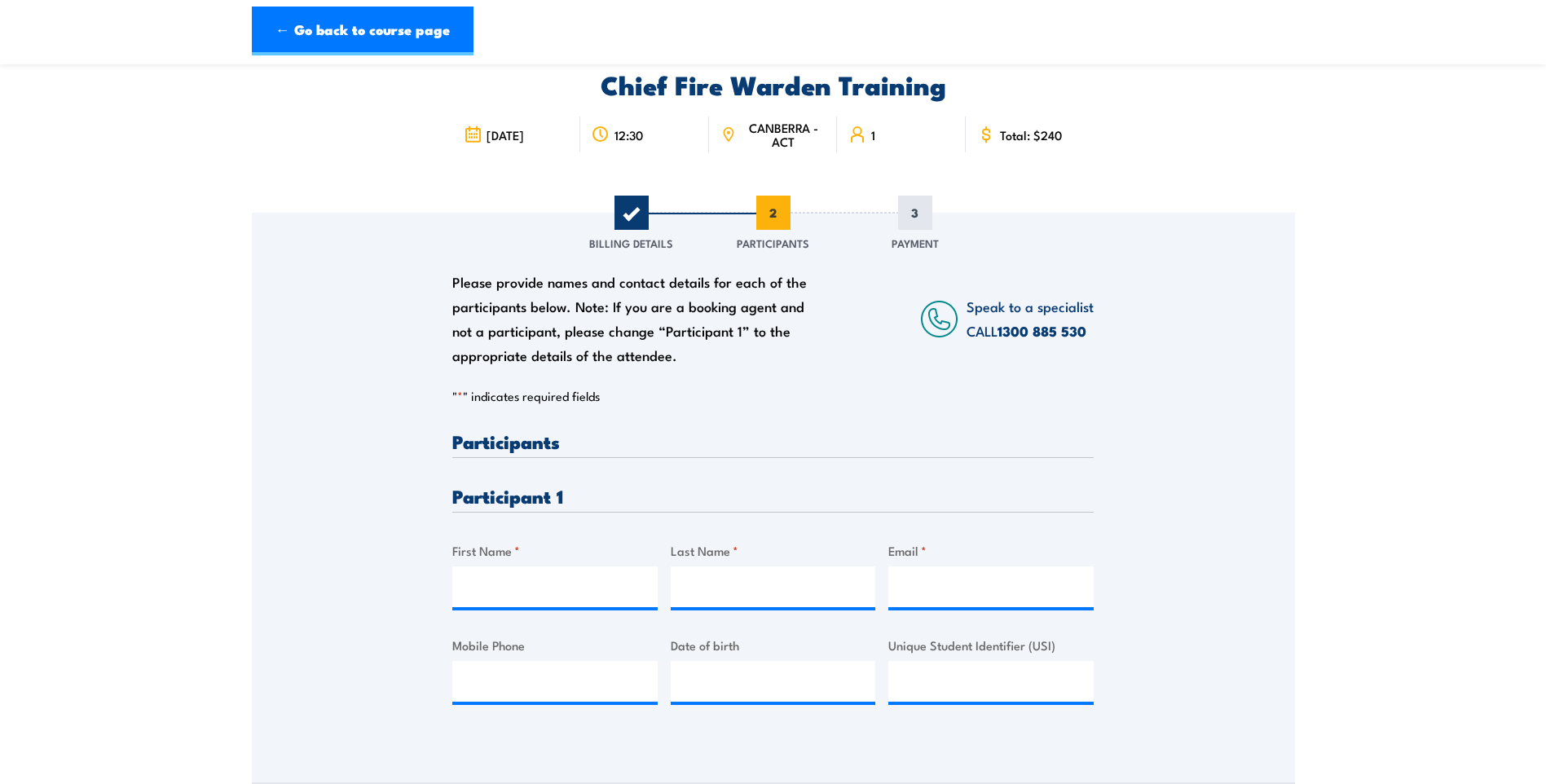
scroll to position [0, 0]
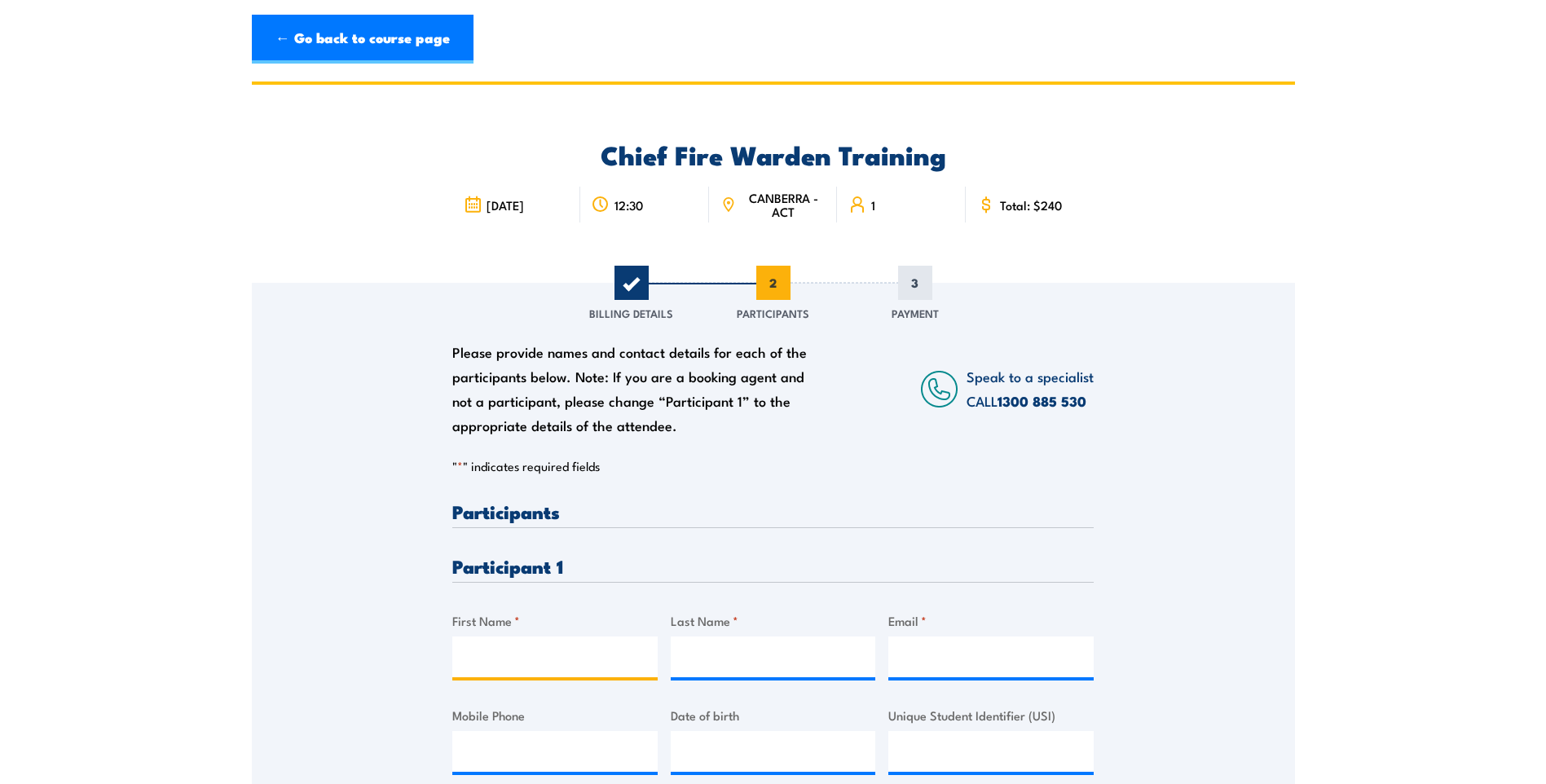
click at [503, 652] on input "First Name *" at bounding box center [555, 657] width 206 height 41
type input "d"
type input "[PERSON_NAME]"
click at [952, 662] on input "Email *" at bounding box center [992, 657] width 206 height 41
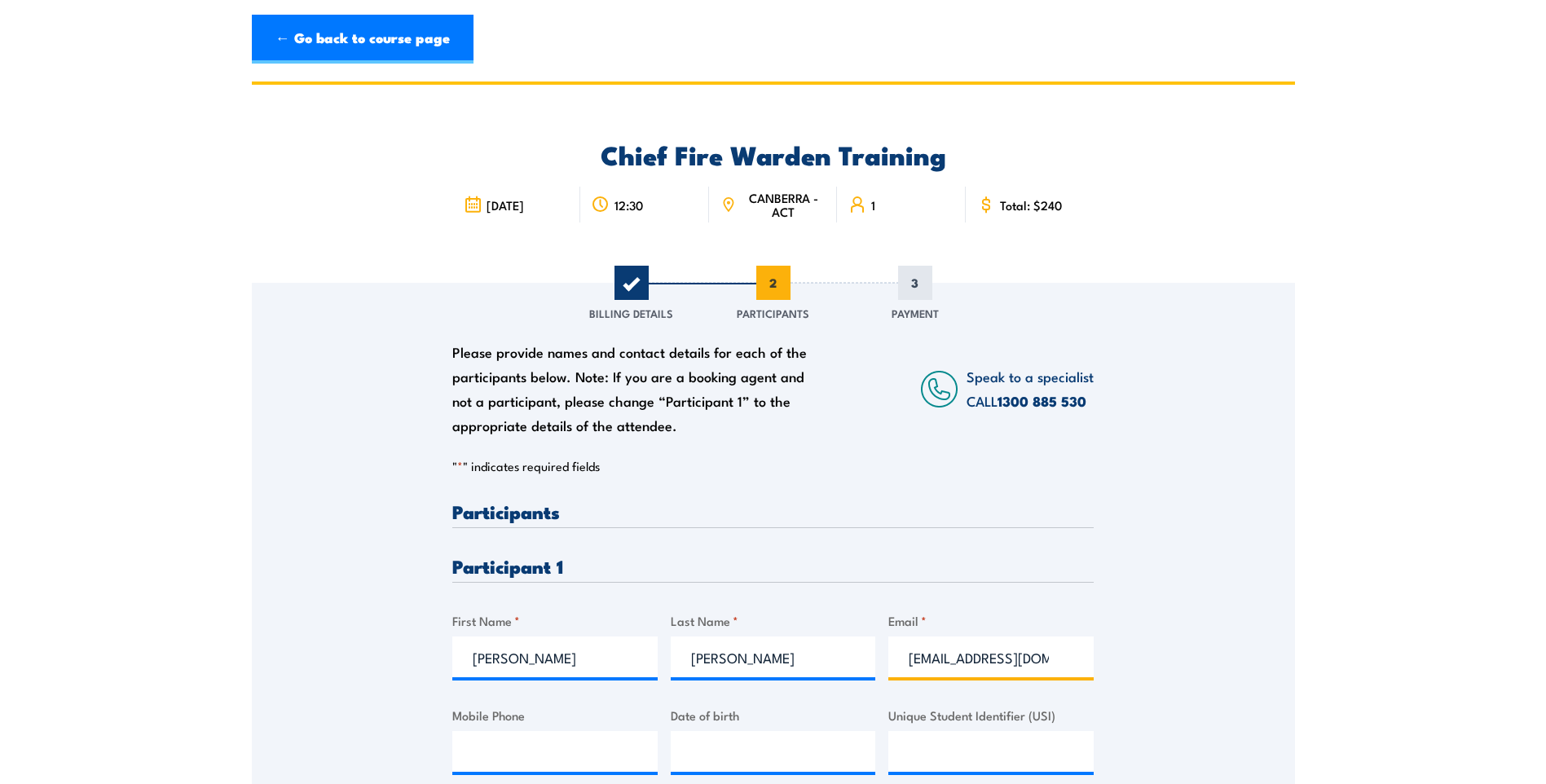
click at [1051, 656] on input "[EMAIL_ADDRESS][DOMAIN_NAME]" at bounding box center [992, 657] width 206 height 41
type input "[EMAIL_ADDRESS][DOMAIN_NAME]"
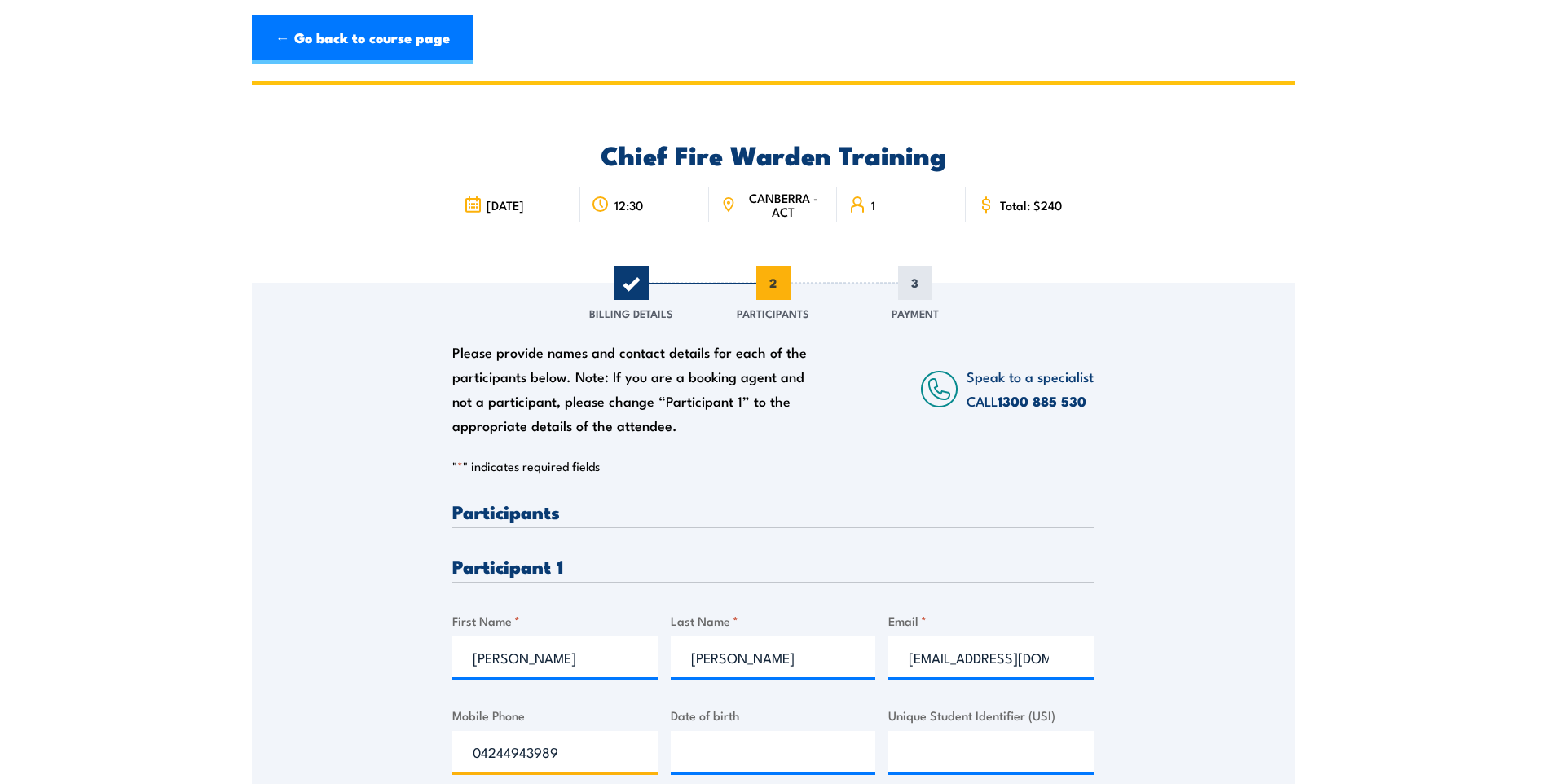
type input "04244943989"
type input "__/__/____"
click at [696, 754] on input "__/__/____" at bounding box center [773, 752] width 206 height 41
type input "[DATE]"
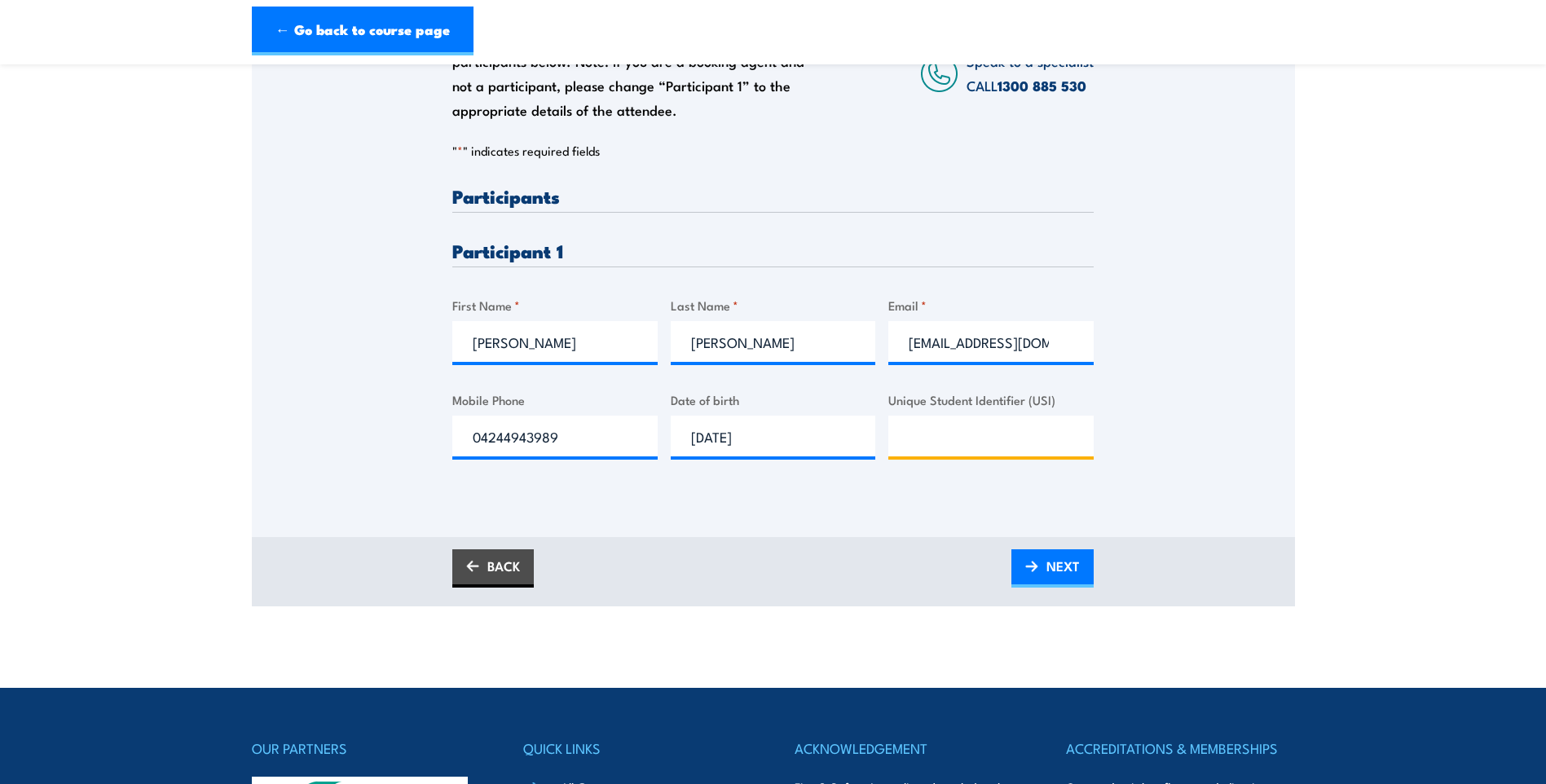
scroll to position [326, 0]
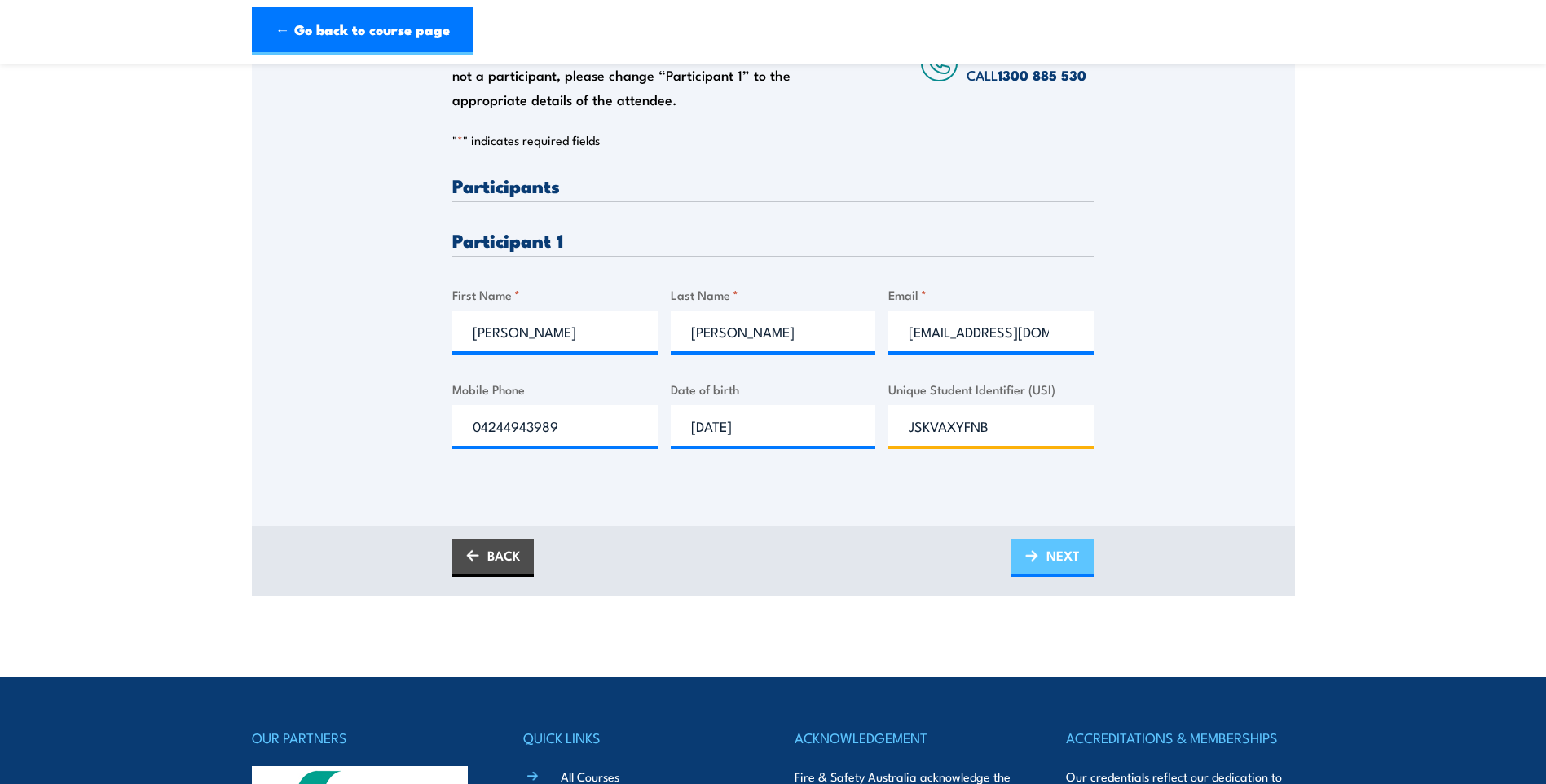
type input "JSKVAXYFNB"
click at [1055, 556] on span "NEXT" at bounding box center [1063, 555] width 33 height 43
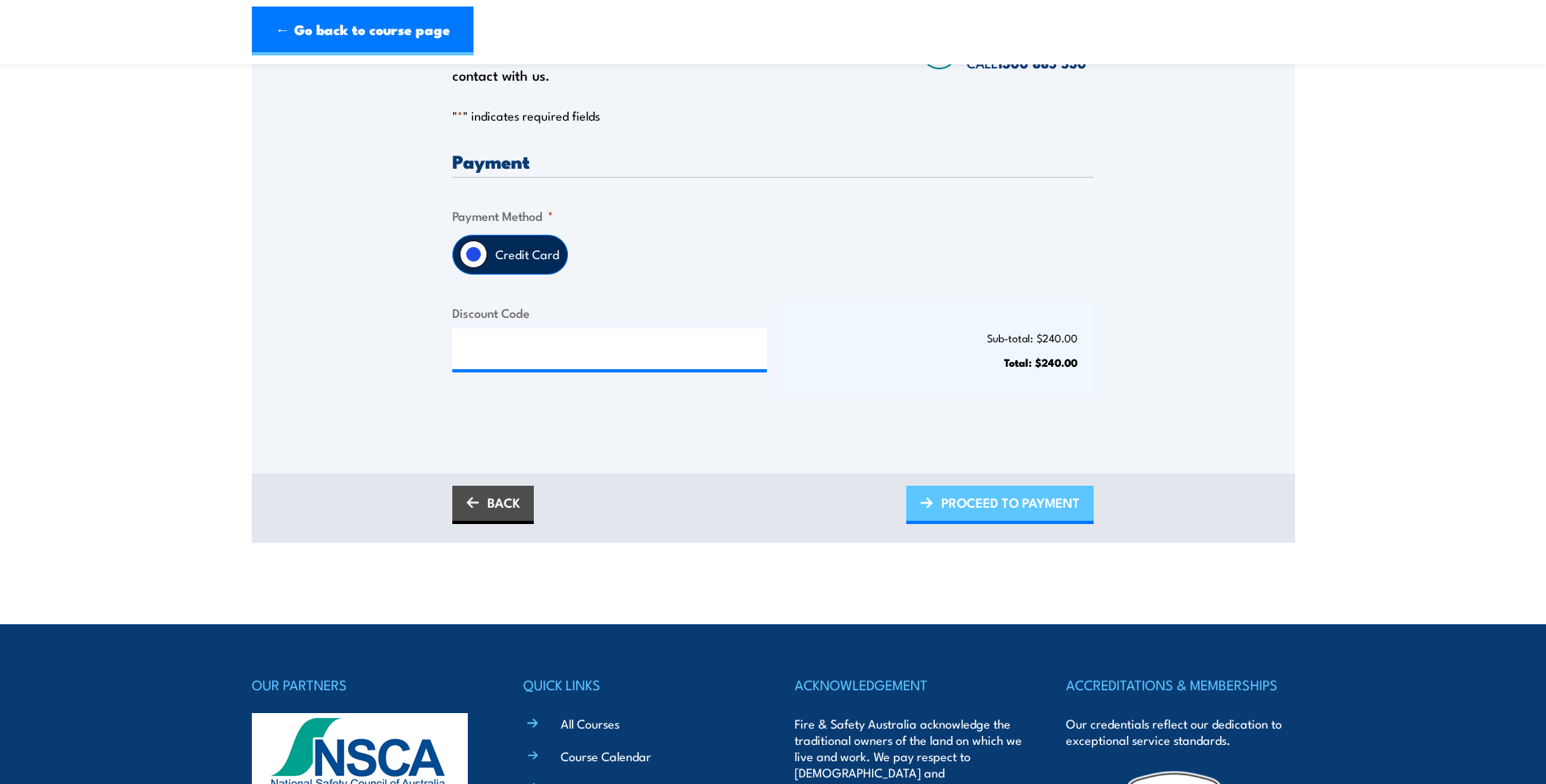
click at [1037, 517] on span "PROCEED TO PAYMENT" at bounding box center [1010, 502] width 139 height 43
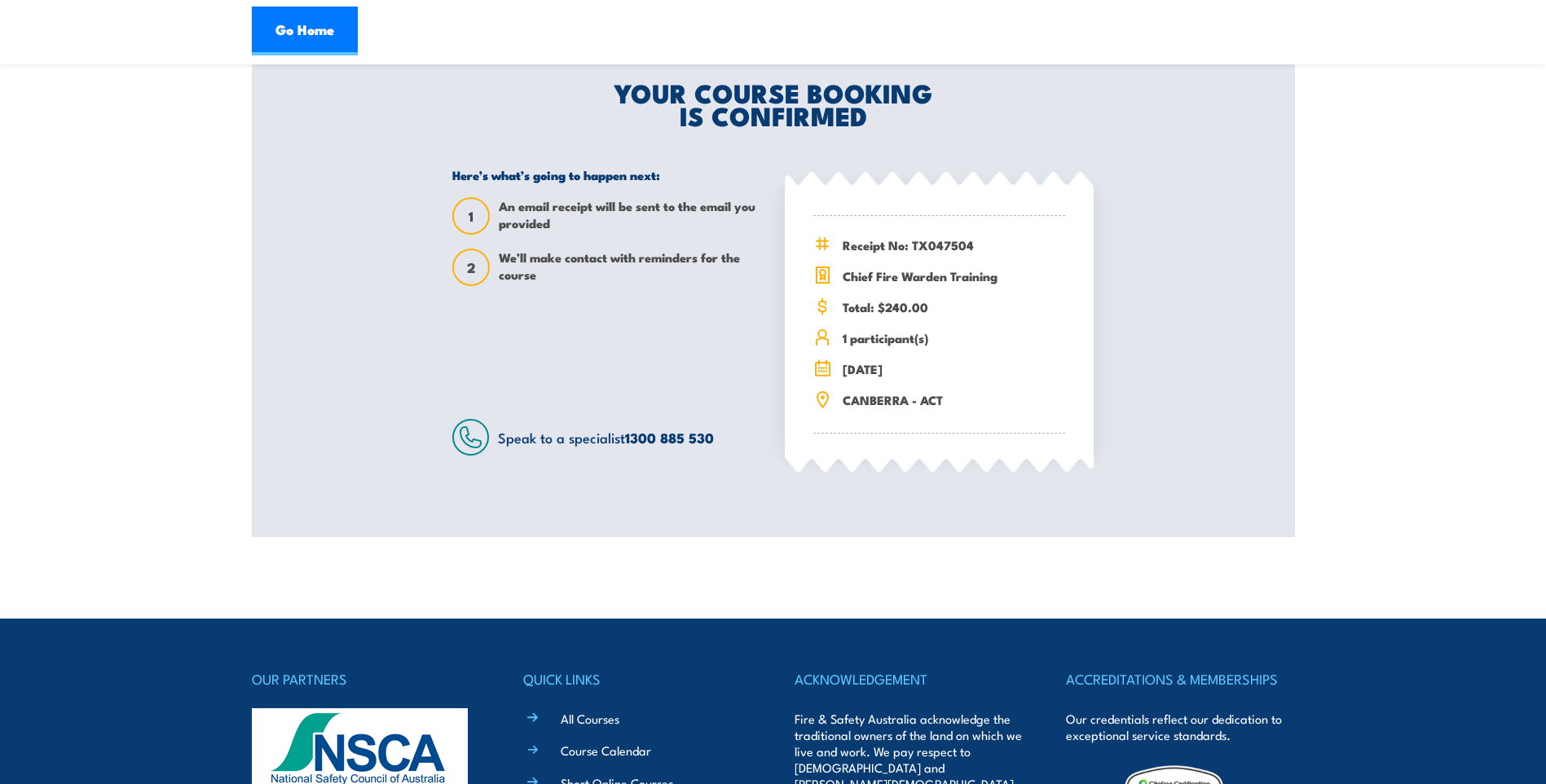
scroll to position [81, 0]
